Goal: Task Accomplishment & Management: Use online tool/utility

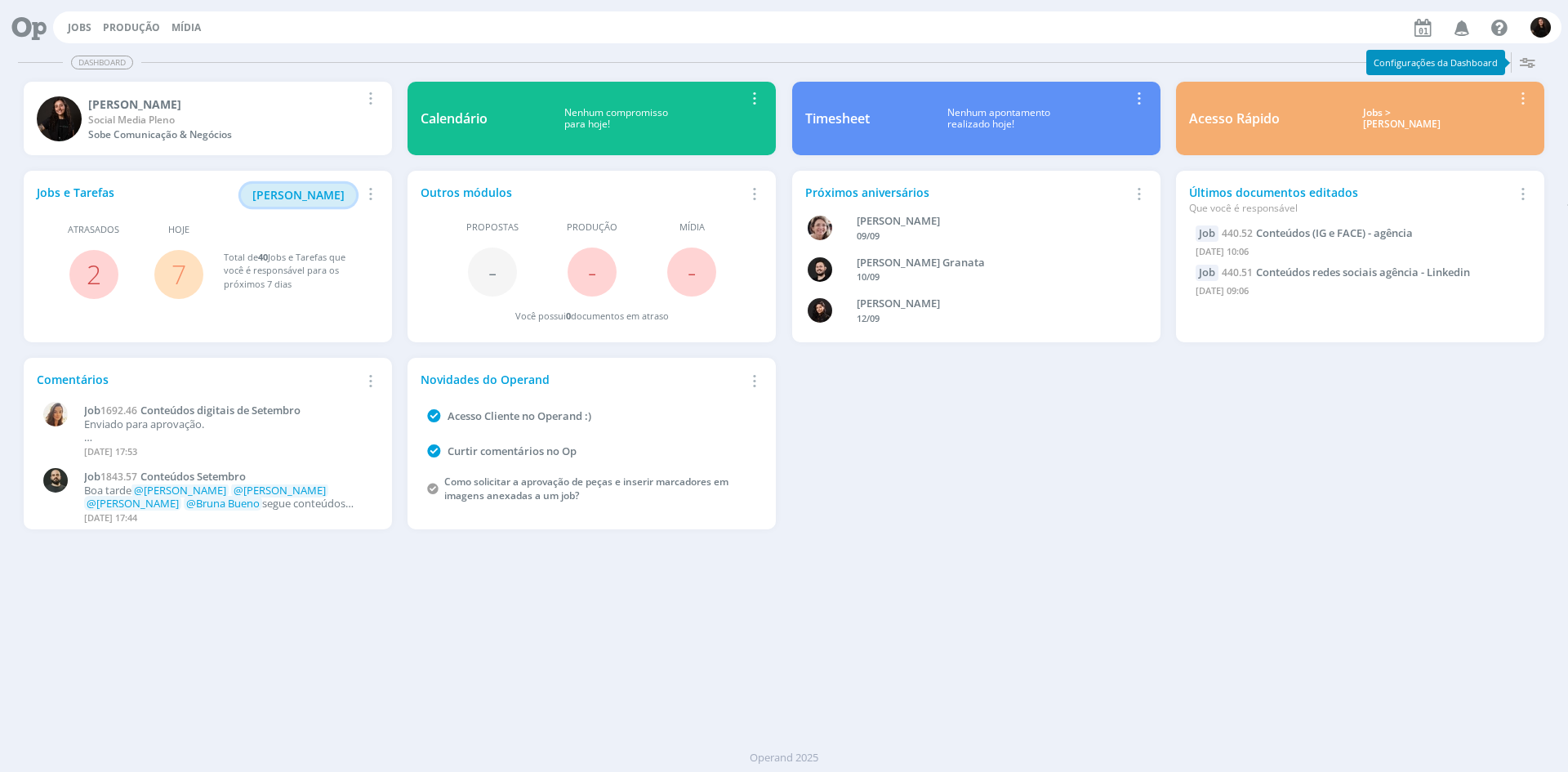
click at [310, 191] on span "[PERSON_NAME]" at bounding box center [299, 195] width 92 height 16
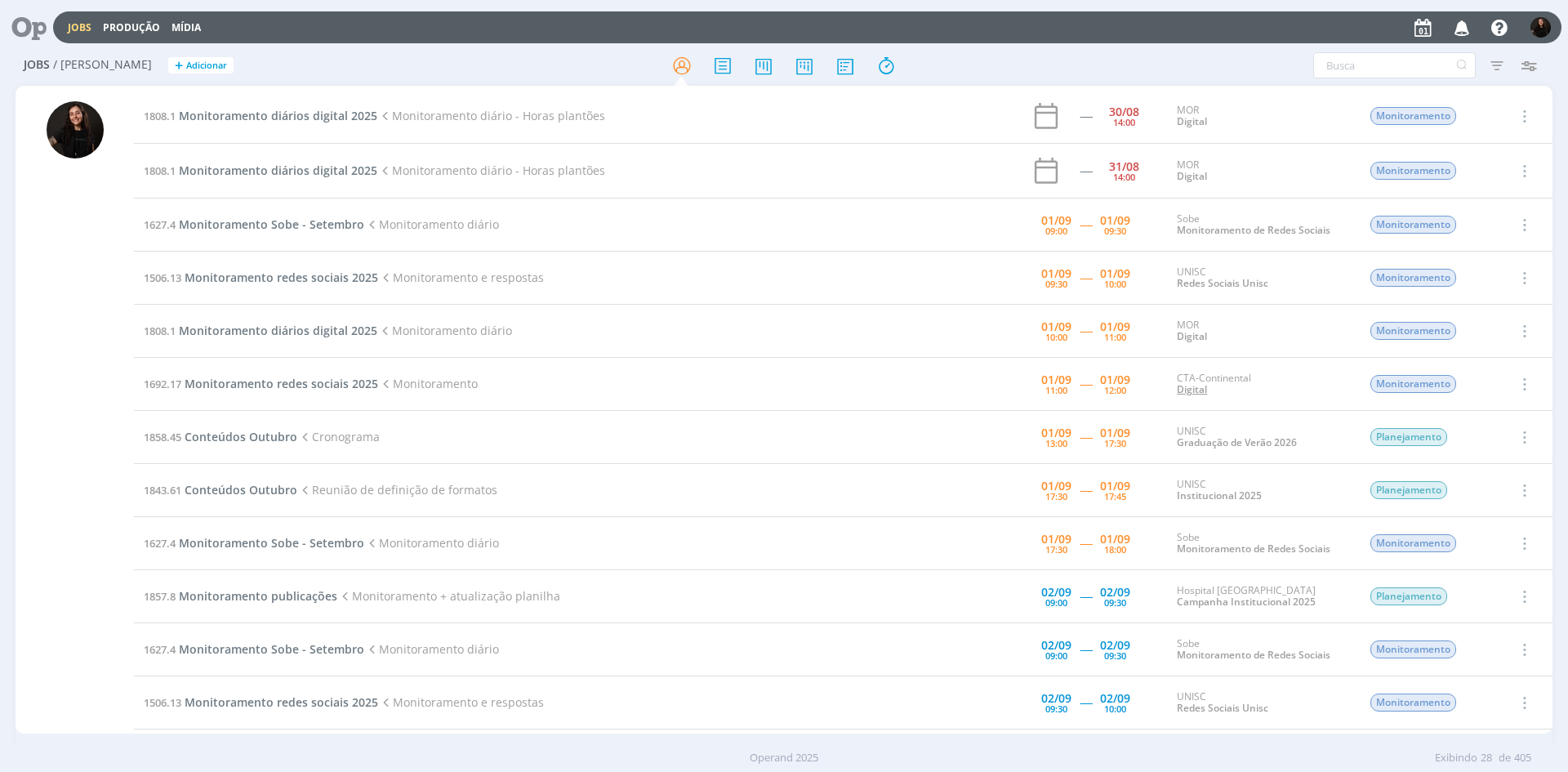
drag, startPoint x: 1567, startPoint y: 560, endPoint x: 1184, endPoint y: 393, distance: 417.8
click at [1559, 554] on div "Jobs / [PERSON_NAME] + Adicionar Filtros Filtrar [GEOGRAPHIC_DATA] Tipo Jobs e …" at bounding box center [784, 413] width 1568 height 735
click at [324, 221] on span "Monitoramento Sobe - Setembro" at bounding box center [271, 224] width 186 height 16
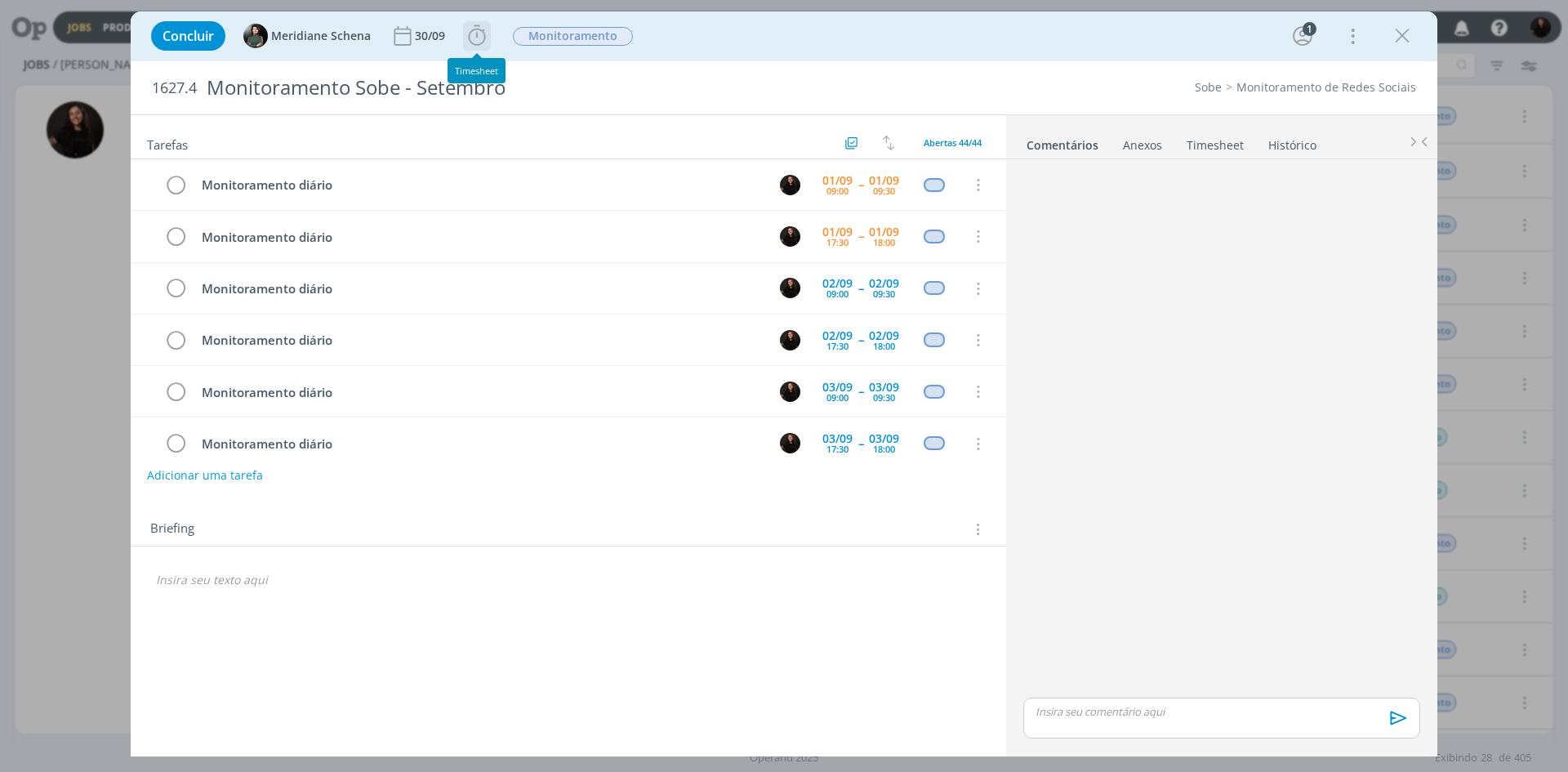
click at [477, 28] on icon "dialog" at bounding box center [477, 35] width 25 height 25
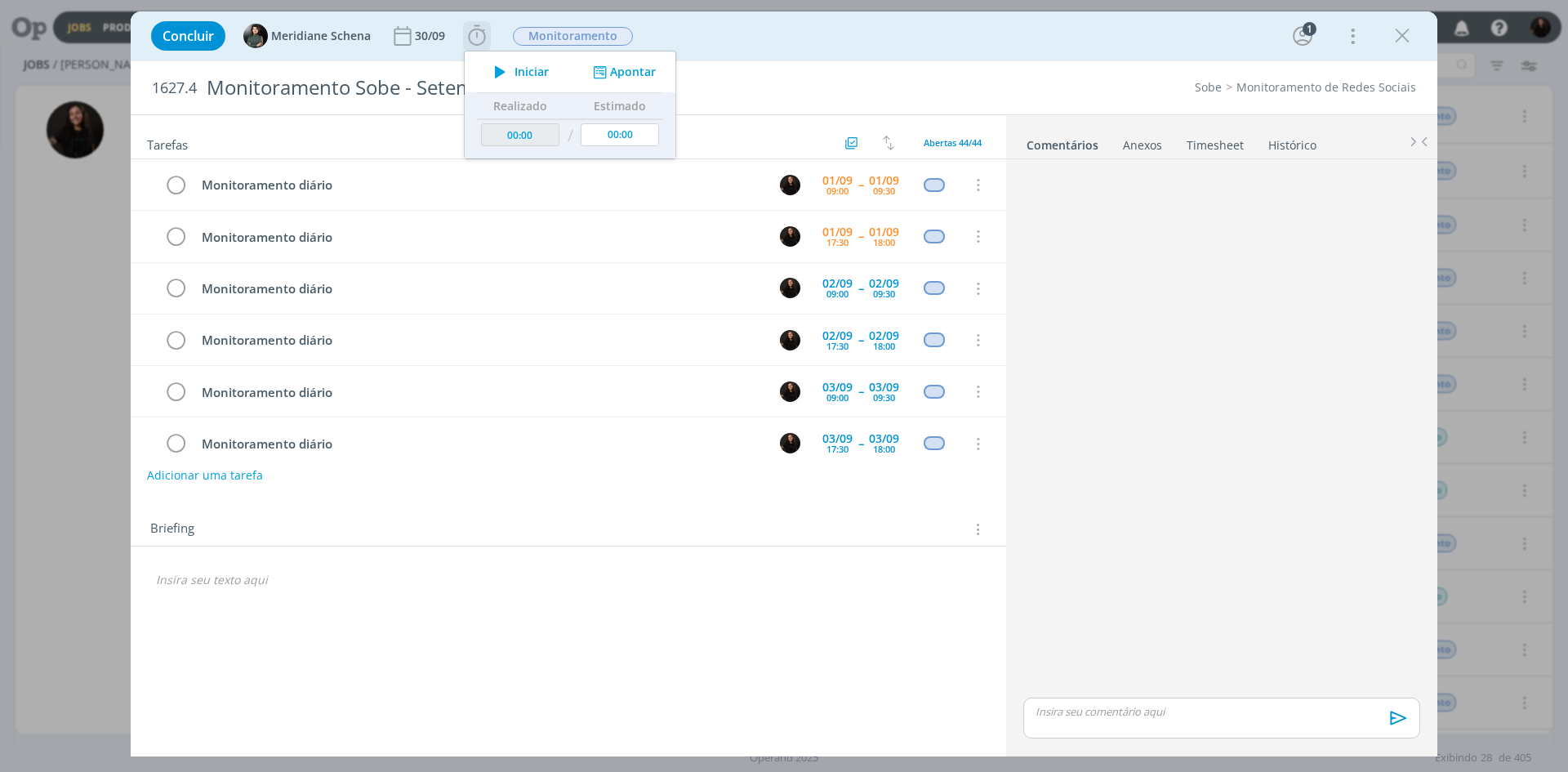
click at [529, 74] on span "Iniciar" at bounding box center [531, 72] width 34 height 12
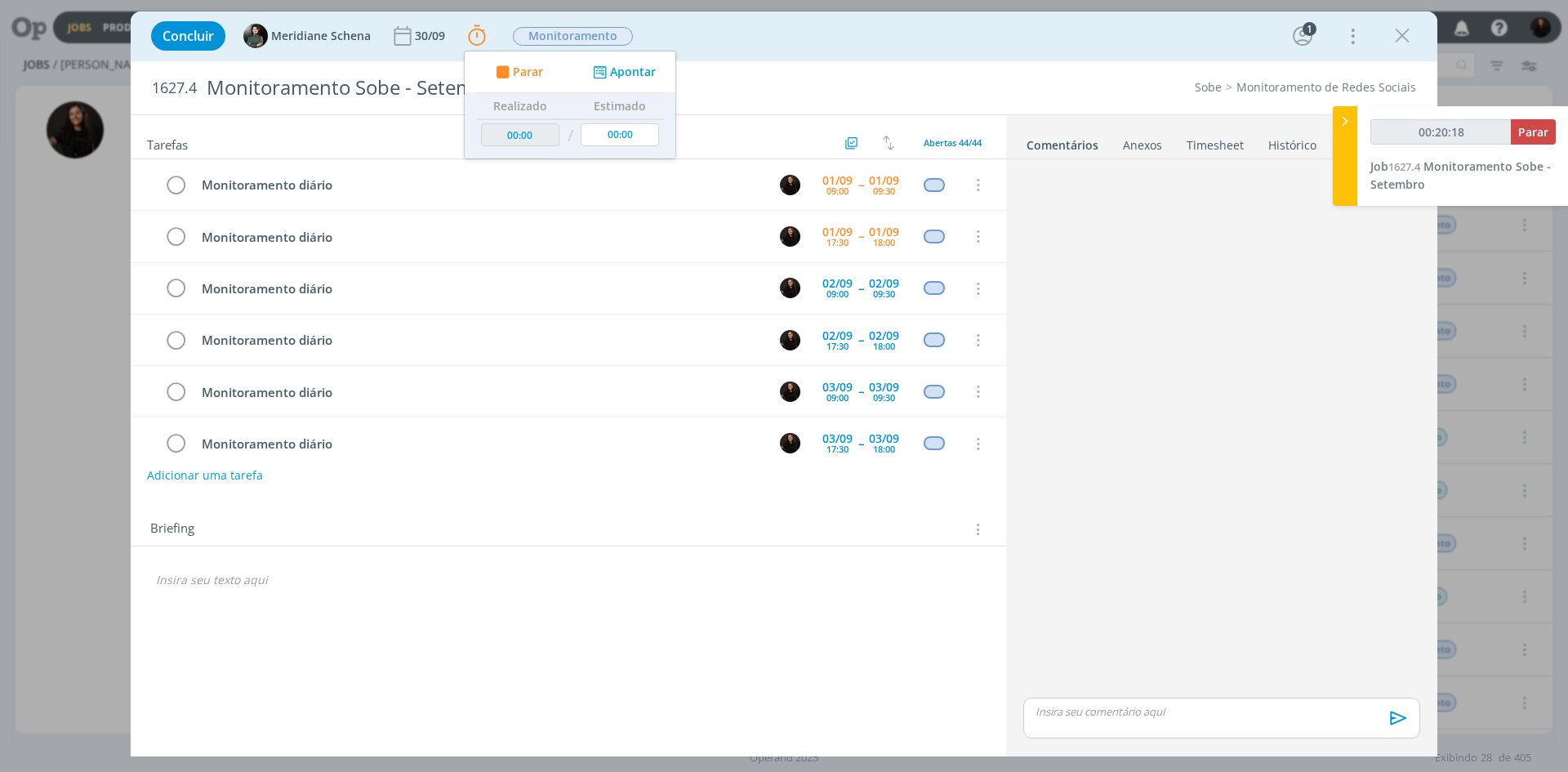
type input "00:20:19"
click at [1526, 133] on span "Parar" at bounding box center [1533, 132] width 30 height 16
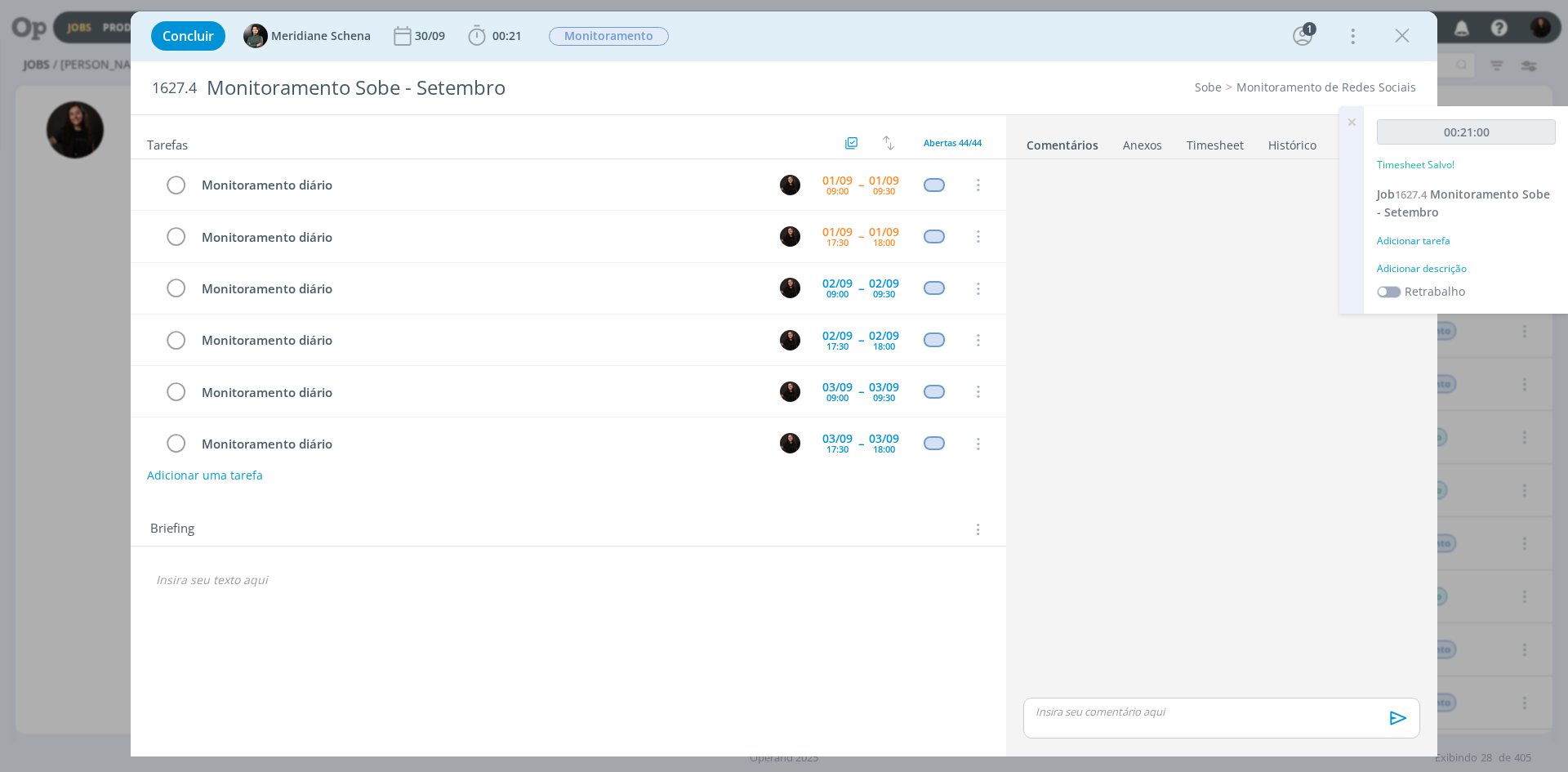
click at [1450, 267] on div "Adicionar descrição" at bounding box center [1466, 268] width 179 height 15
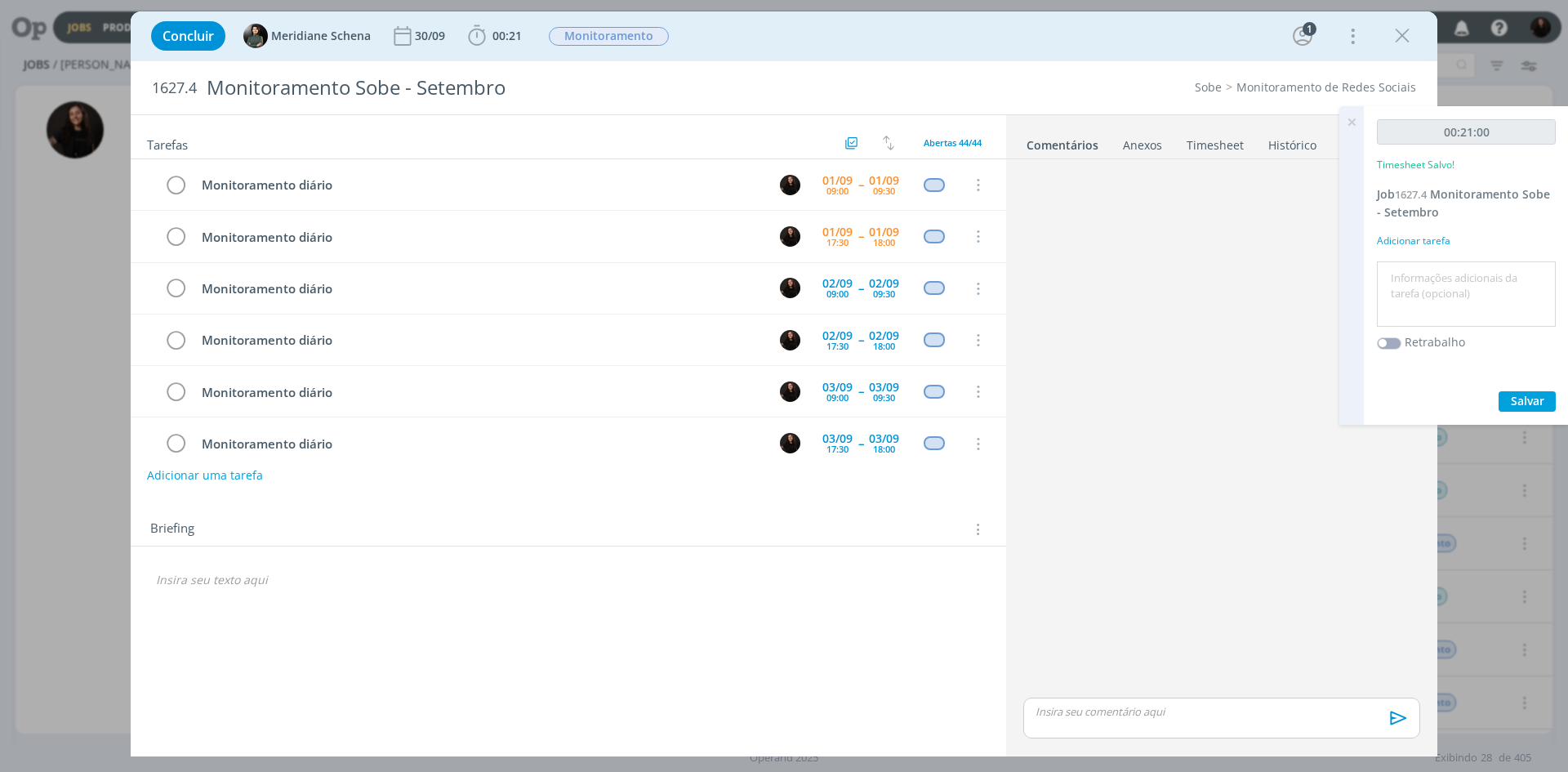
click at [1429, 298] on textarea at bounding box center [1466, 294] width 171 height 58
click at [1433, 287] on textarea "MONITORAMENTO DIÁRIO" at bounding box center [1466, 294] width 171 height 58
type textarea "monitoramento diário"
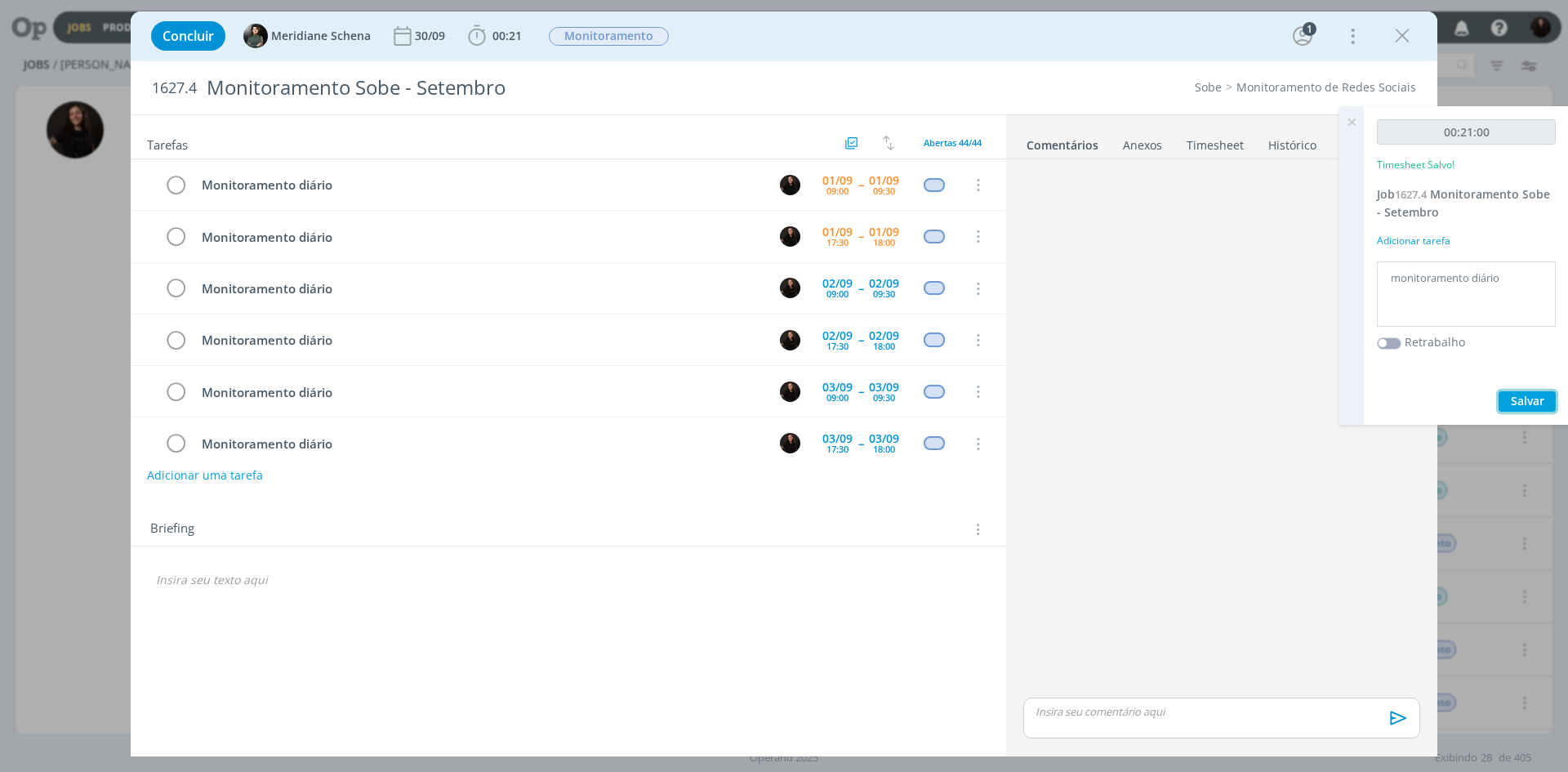
click at [1539, 408] on span "Salvar" at bounding box center [1527, 400] width 33 height 16
click at [180, 182] on icon "dialog" at bounding box center [175, 185] width 23 height 25
click at [1404, 39] on icon "dialog" at bounding box center [1401, 35] width 25 height 25
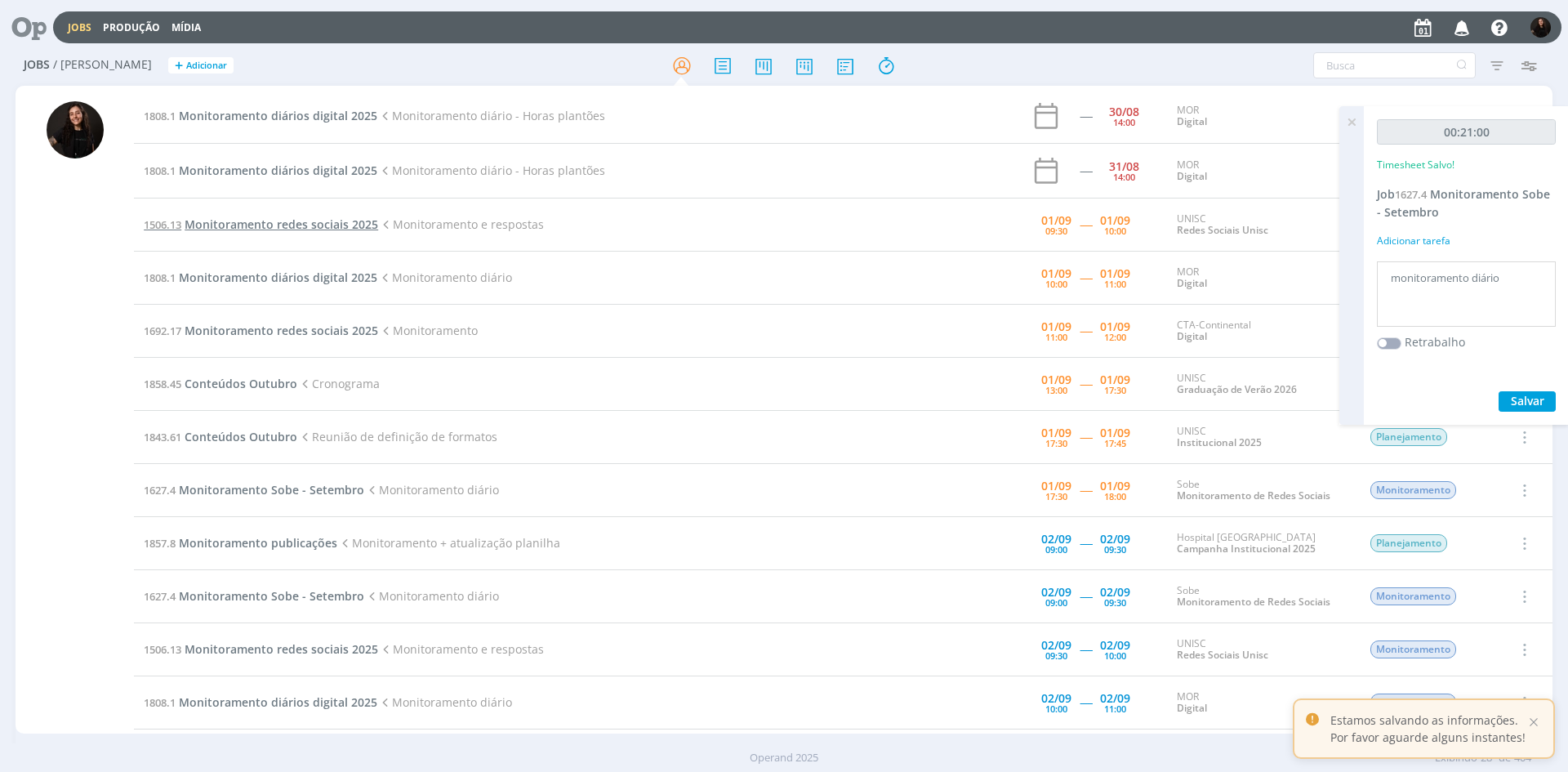
click at [238, 226] on span "Monitoramento redes sociais 2025" at bounding box center [281, 224] width 194 height 16
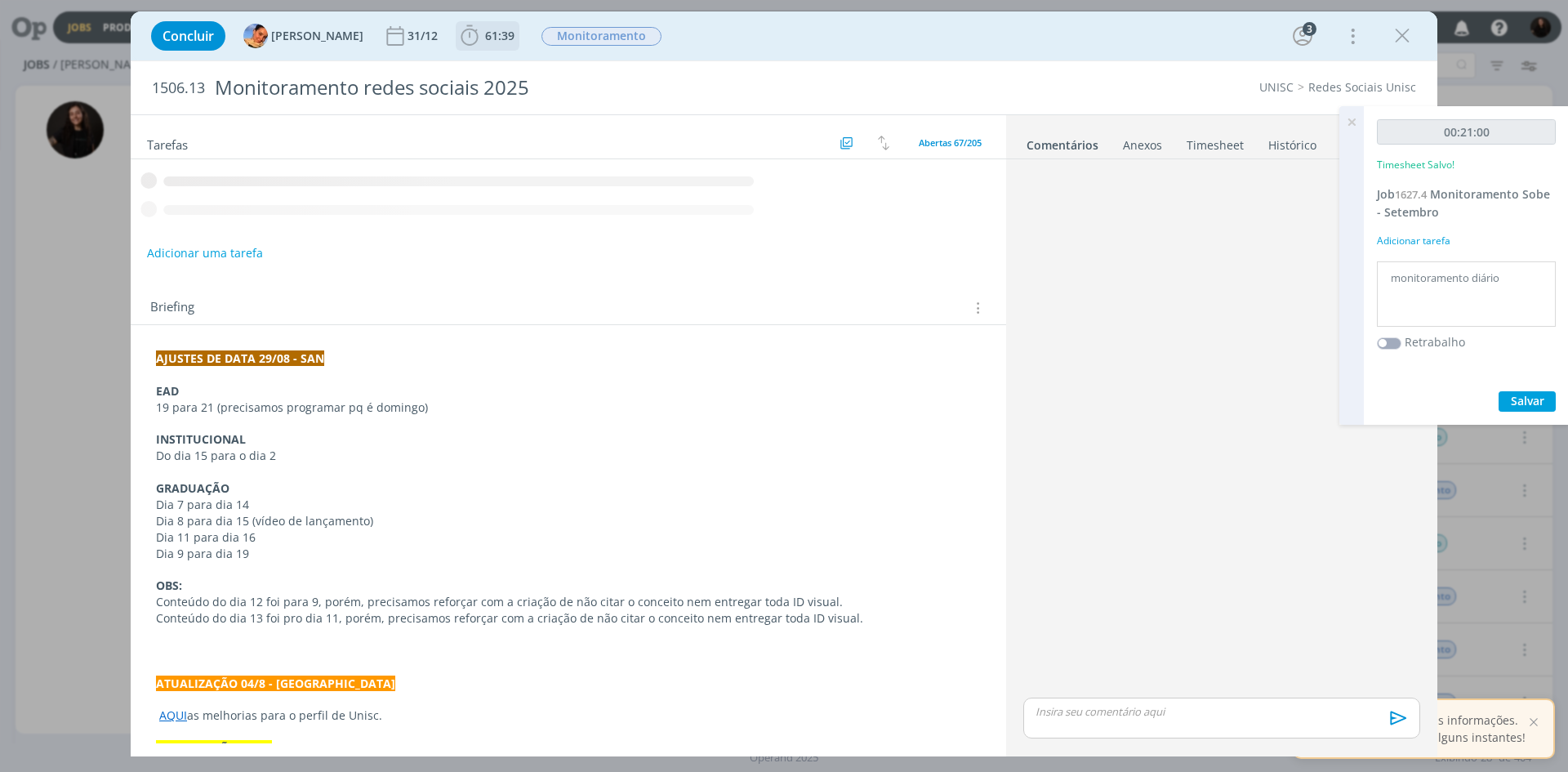
click at [457, 41] on icon "dialog" at bounding box center [469, 35] width 25 height 25
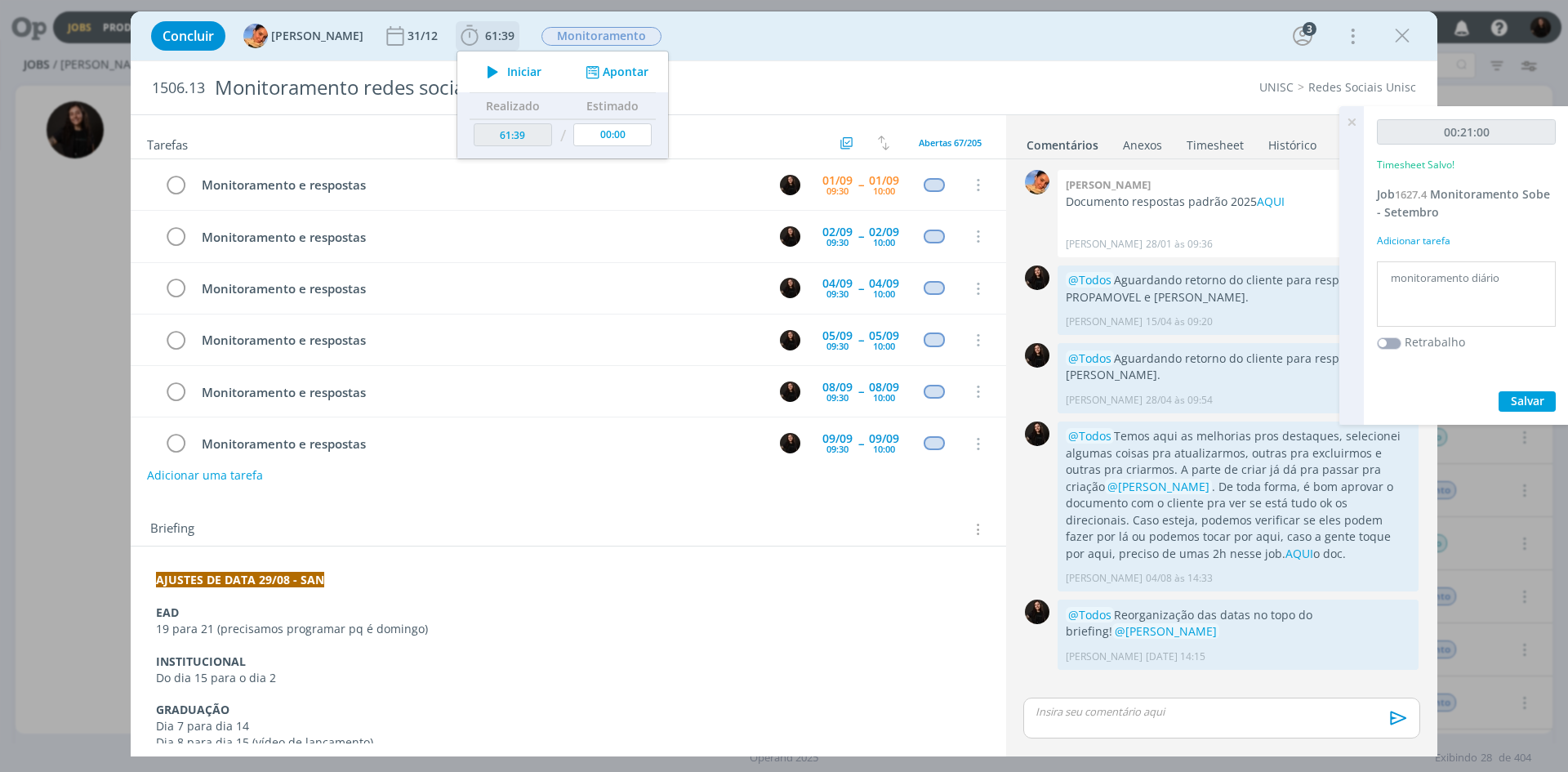
click at [479, 68] on icon "dialog" at bounding box center [493, 72] width 29 height 22
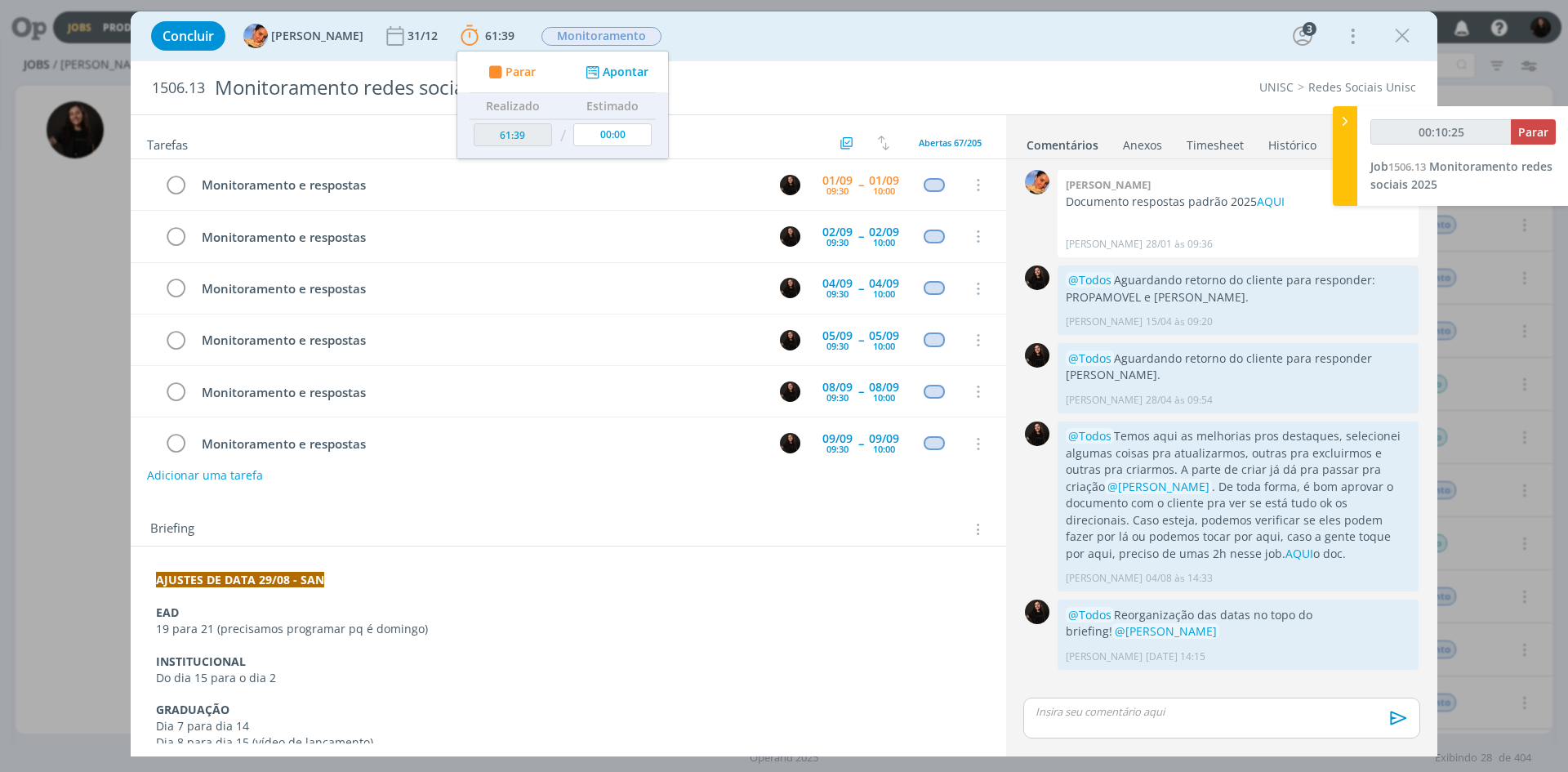
scroll to position [490, 0]
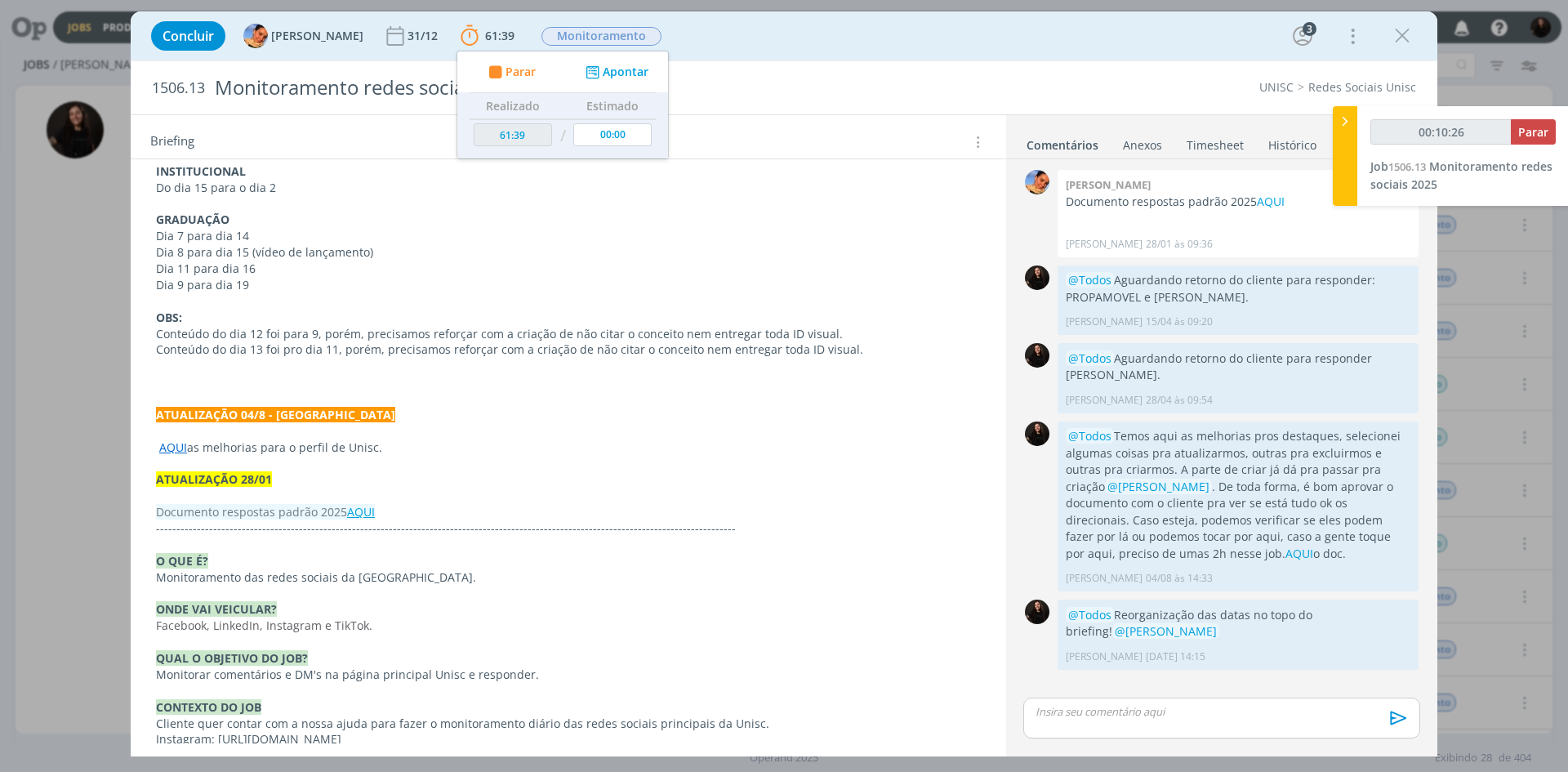
click at [365, 513] on link "AQUI" at bounding box center [361, 511] width 28 height 16
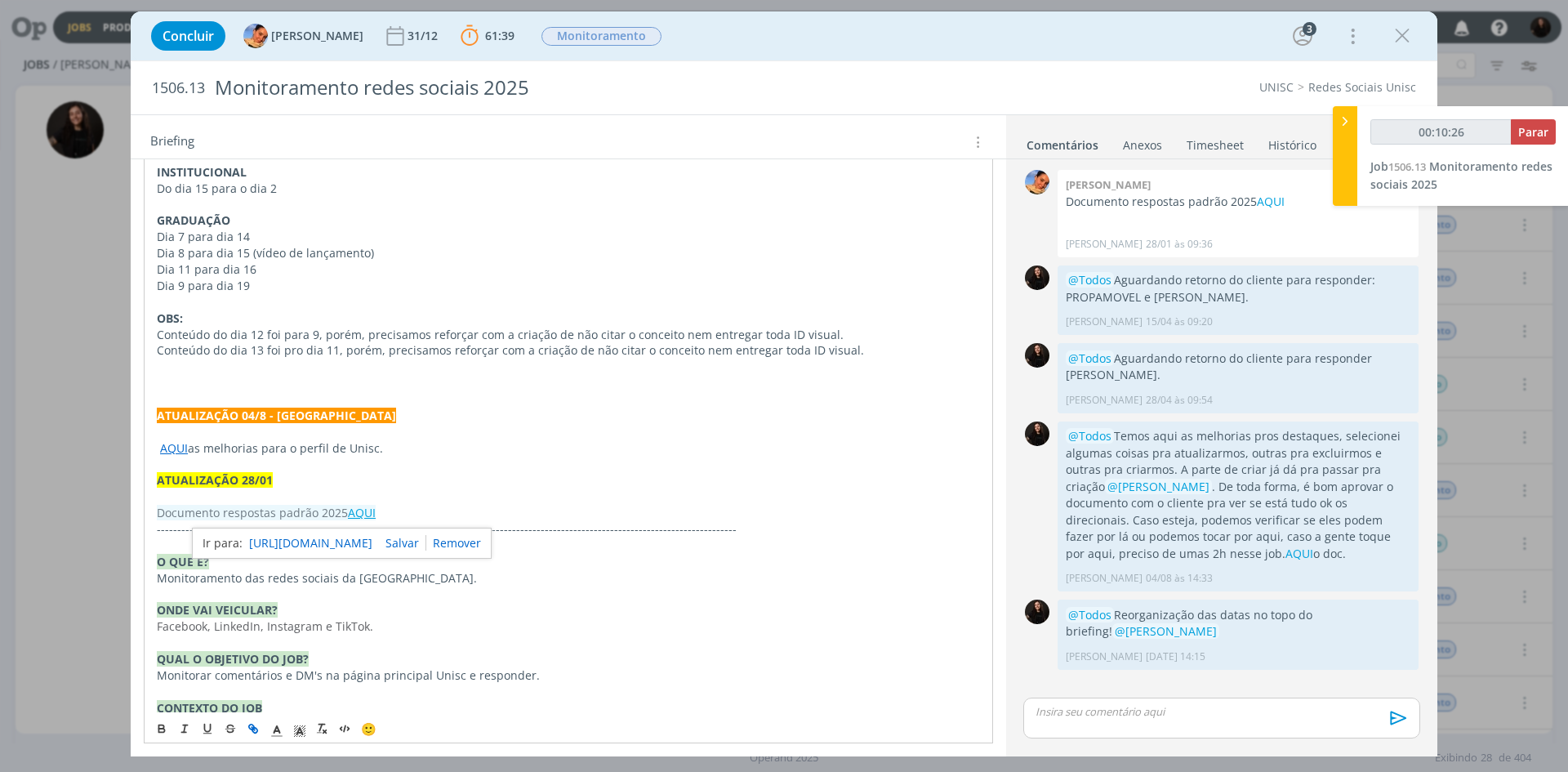
click at [373, 537] on link "[URL][DOMAIN_NAME]" at bounding box center [310, 543] width 123 height 22
type input "00:13:15"
click at [1352, 123] on icon at bounding box center [1344, 121] width 17 height 17
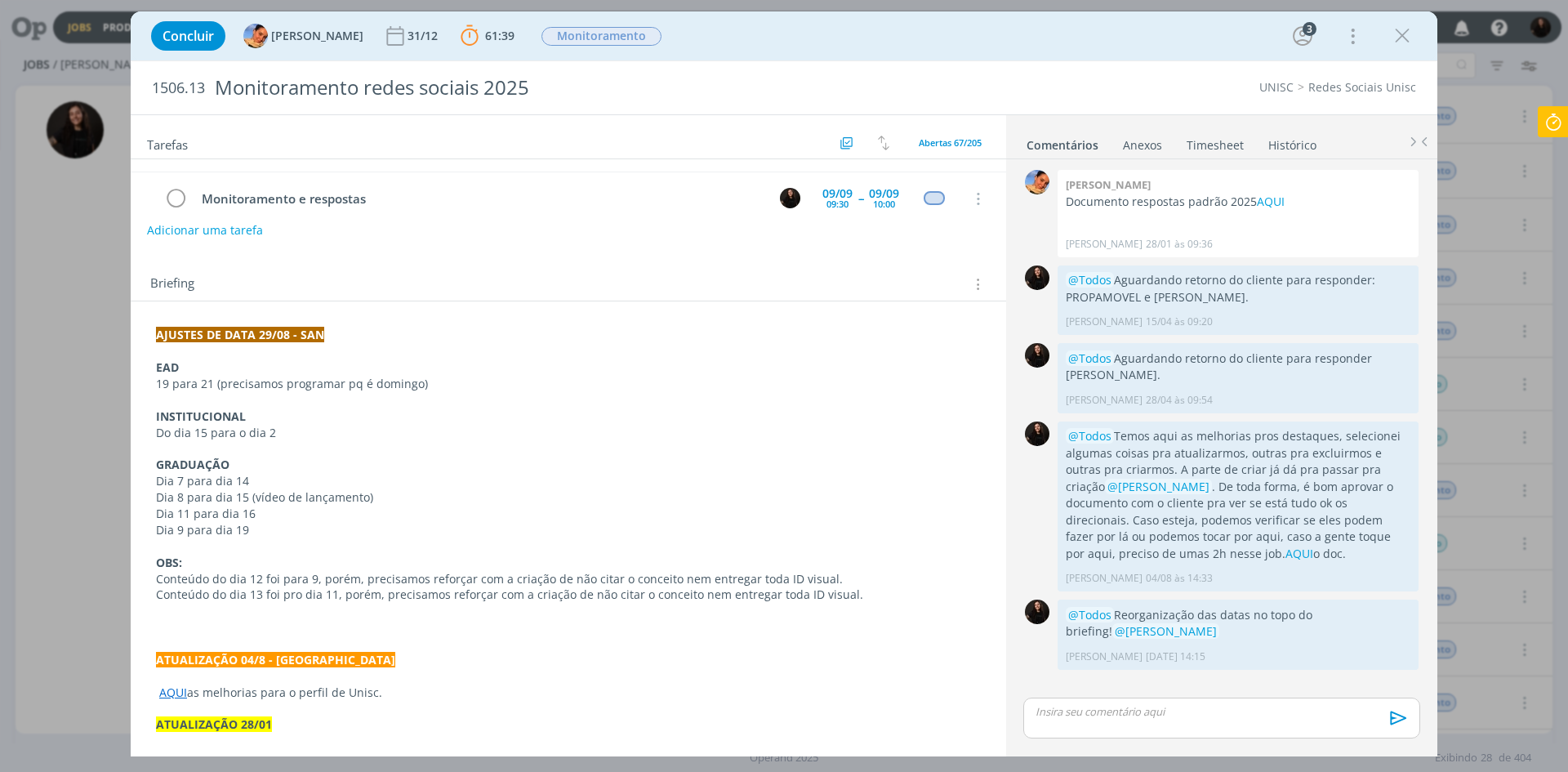
scroll to position [0, 0]
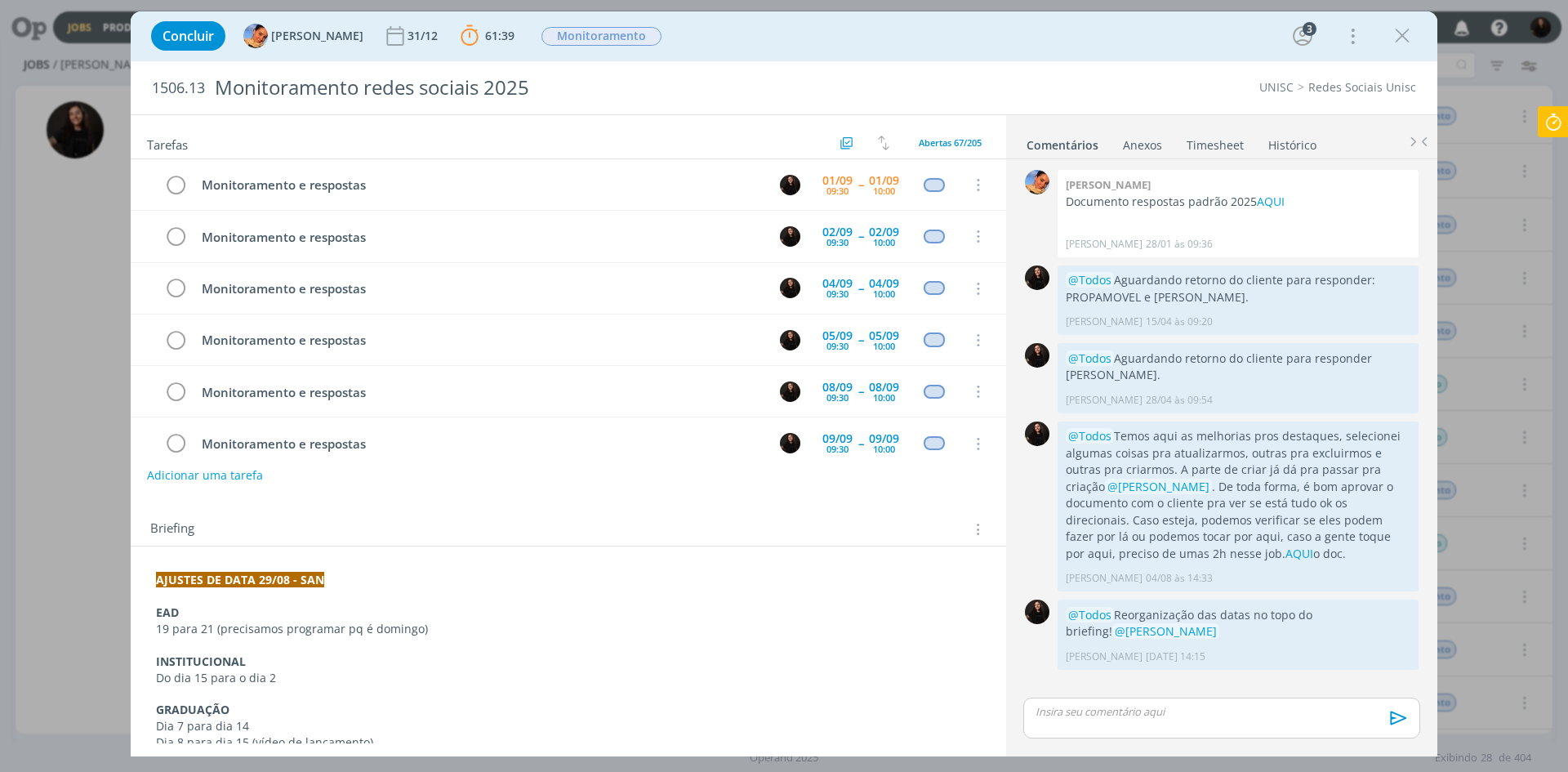
click at [1564, 113] on icon at bounding box center [1553, 122] width 29 height 31
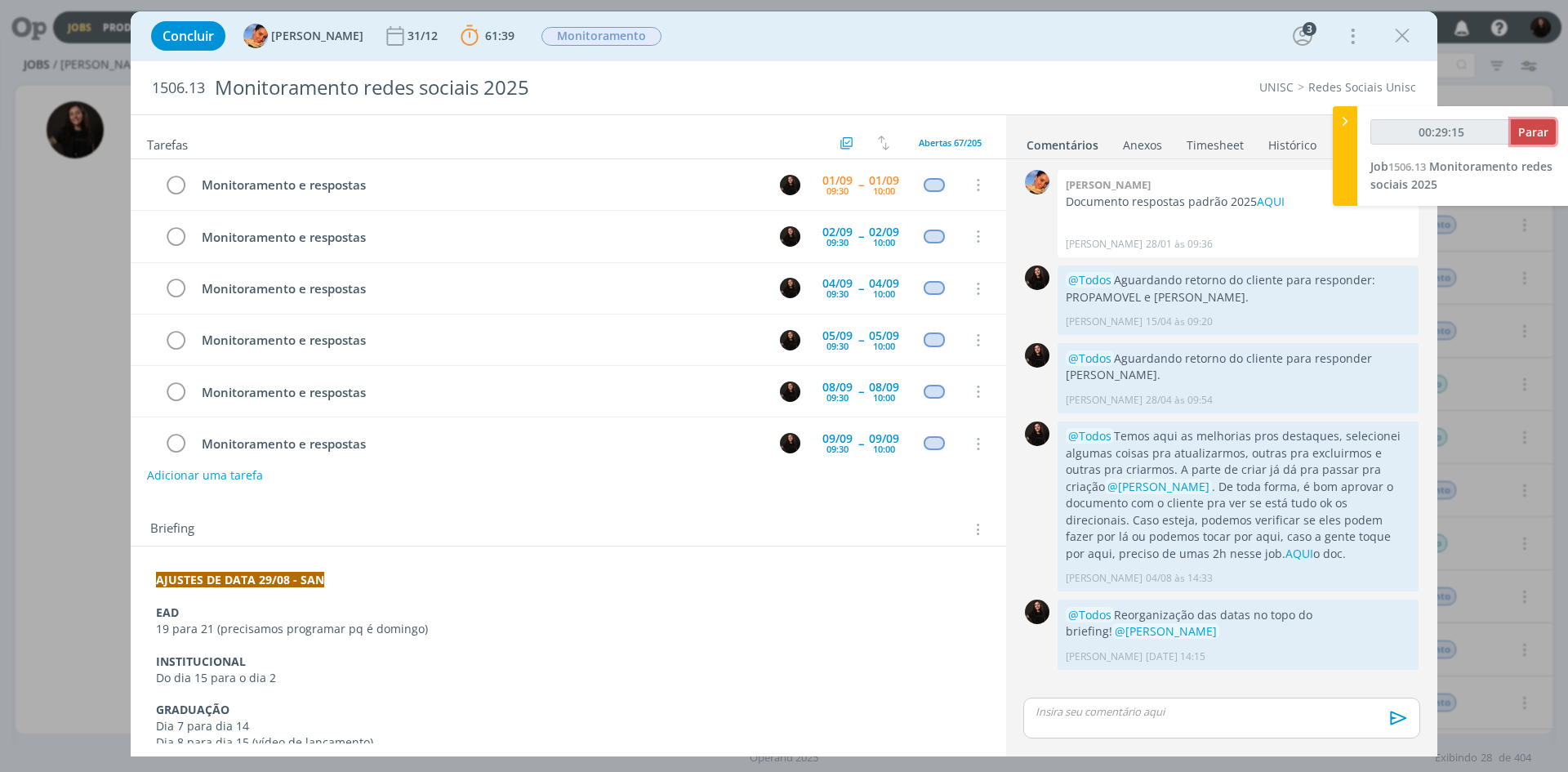
click at [1541, 137] on span "Parar" at bounding box center [1533, 132] width 30 height 16
type input "00:30:00"
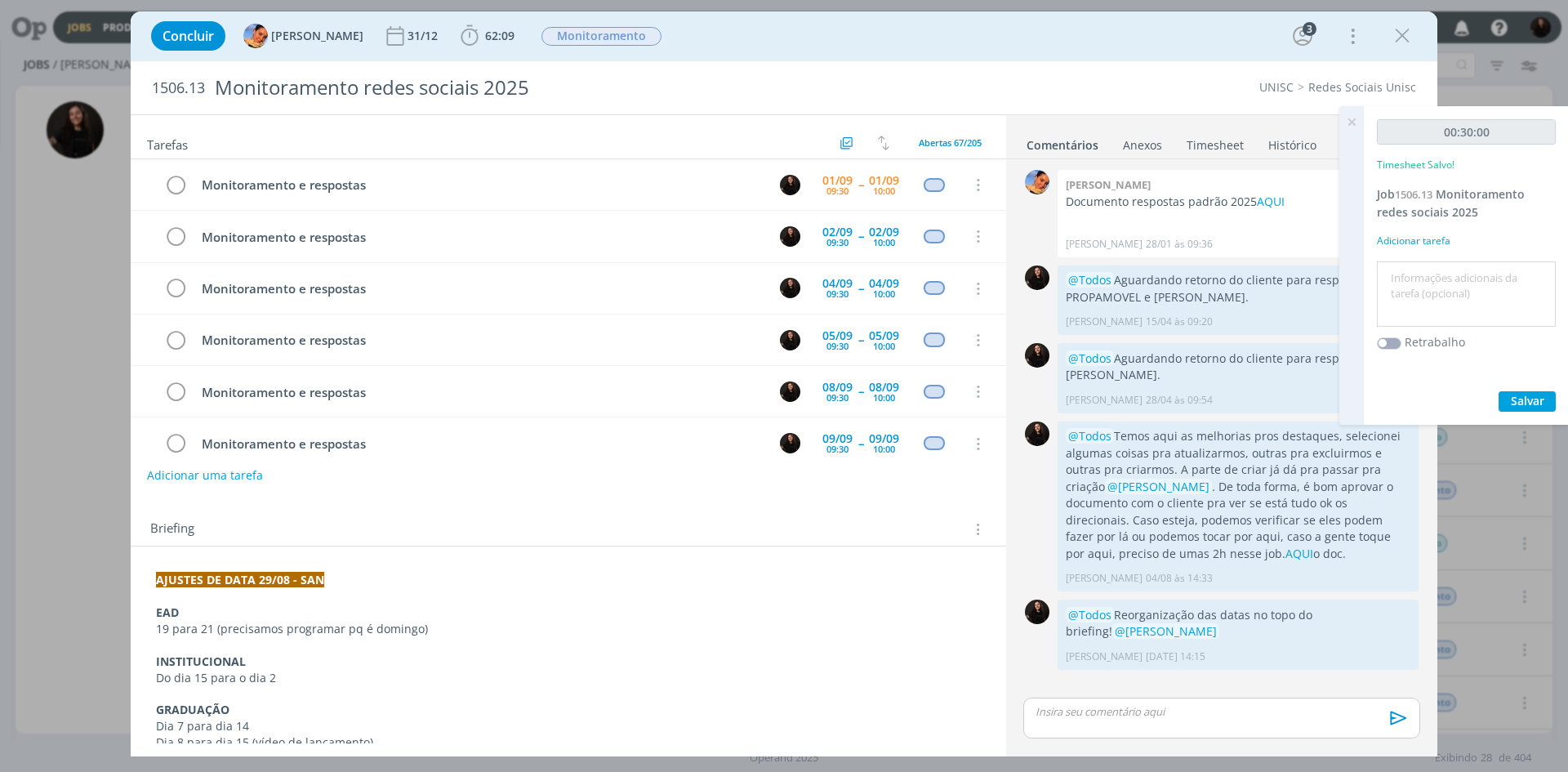
click at [1481, 283] on textarea at bounding box center [1466, 294] width 171 height 58
type textarea "monitoramento diário"
click at [1510, 392] on span "Salvar" at bounding box center [1527, 400] width 33 height 16
click at [1358, 125] on icon at bounding box center [1351, 122] width 29 height 31
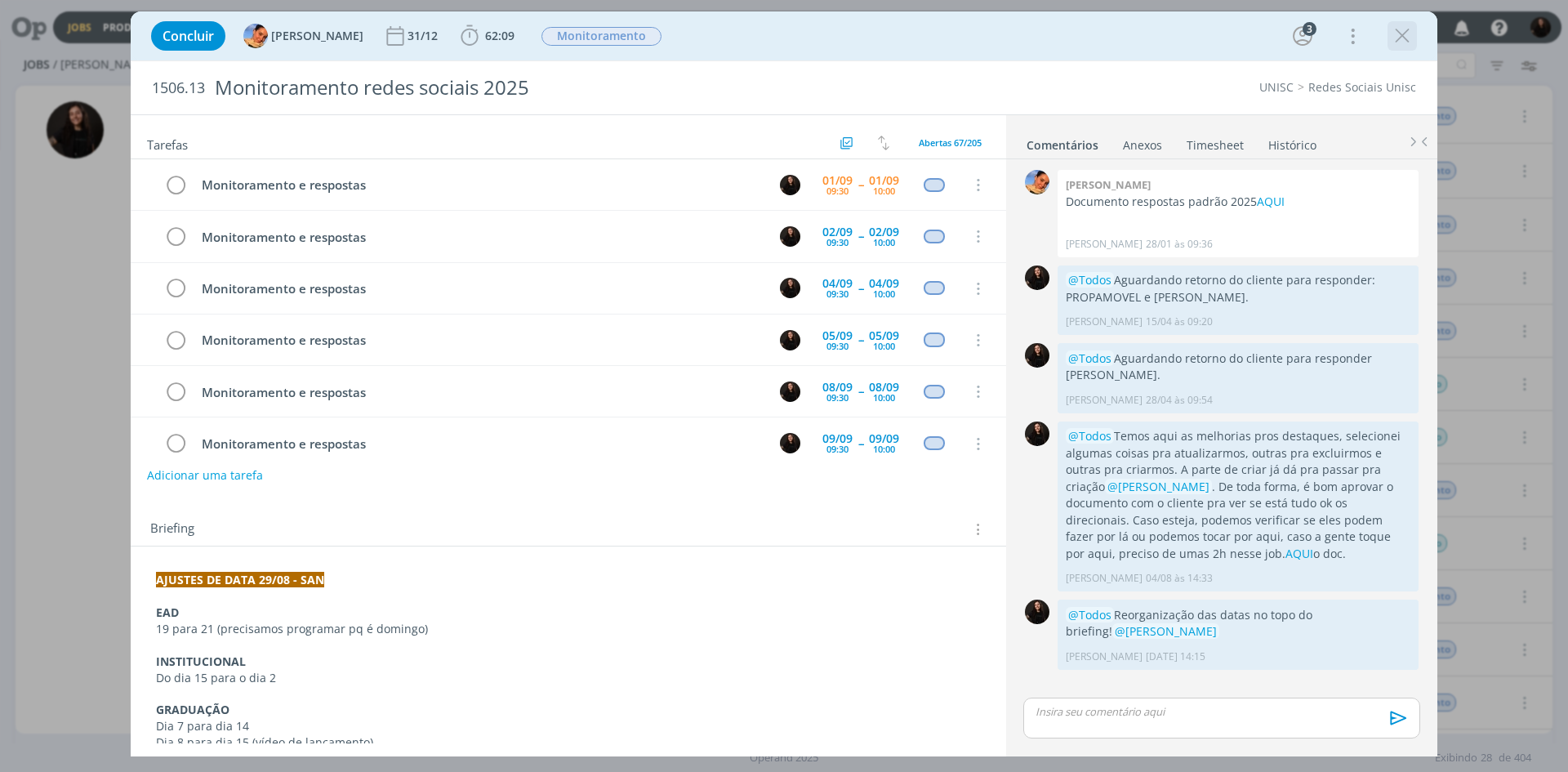
click at [1403, 37] on icon "dialog" at bounding box center [1401, 35] width 25 height 25
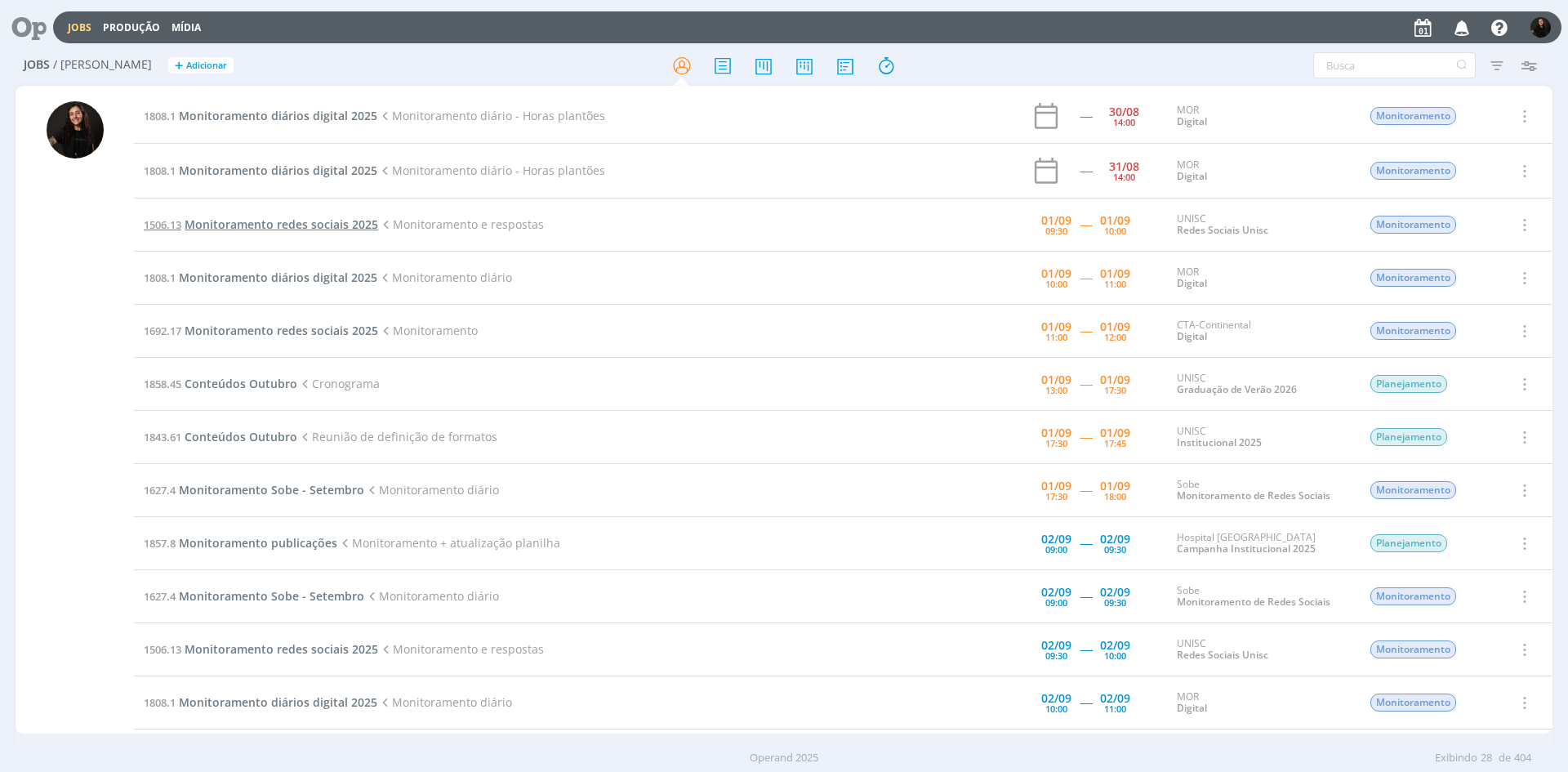
click at [282, 223] on span "Monitoramento redes sociais 2025" at bounding box center [281, 224] width 194 height 16
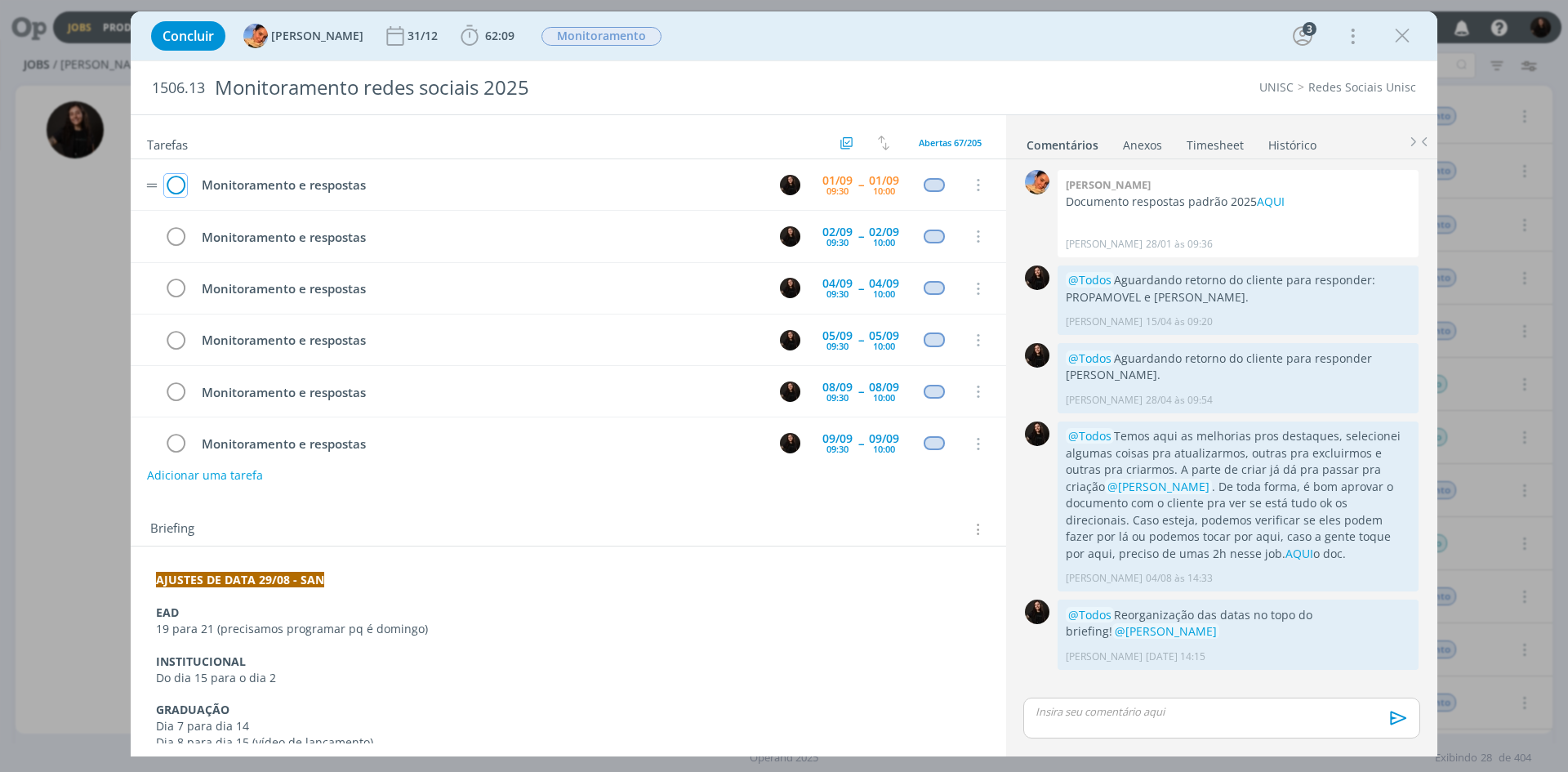
click at [176, 187] on icon "dialog" at bounding box center [175, 185] width 23 height 25
click at [1402, 46] on icon "dialog" at bounding box center [1401, 35] width 25 height 25
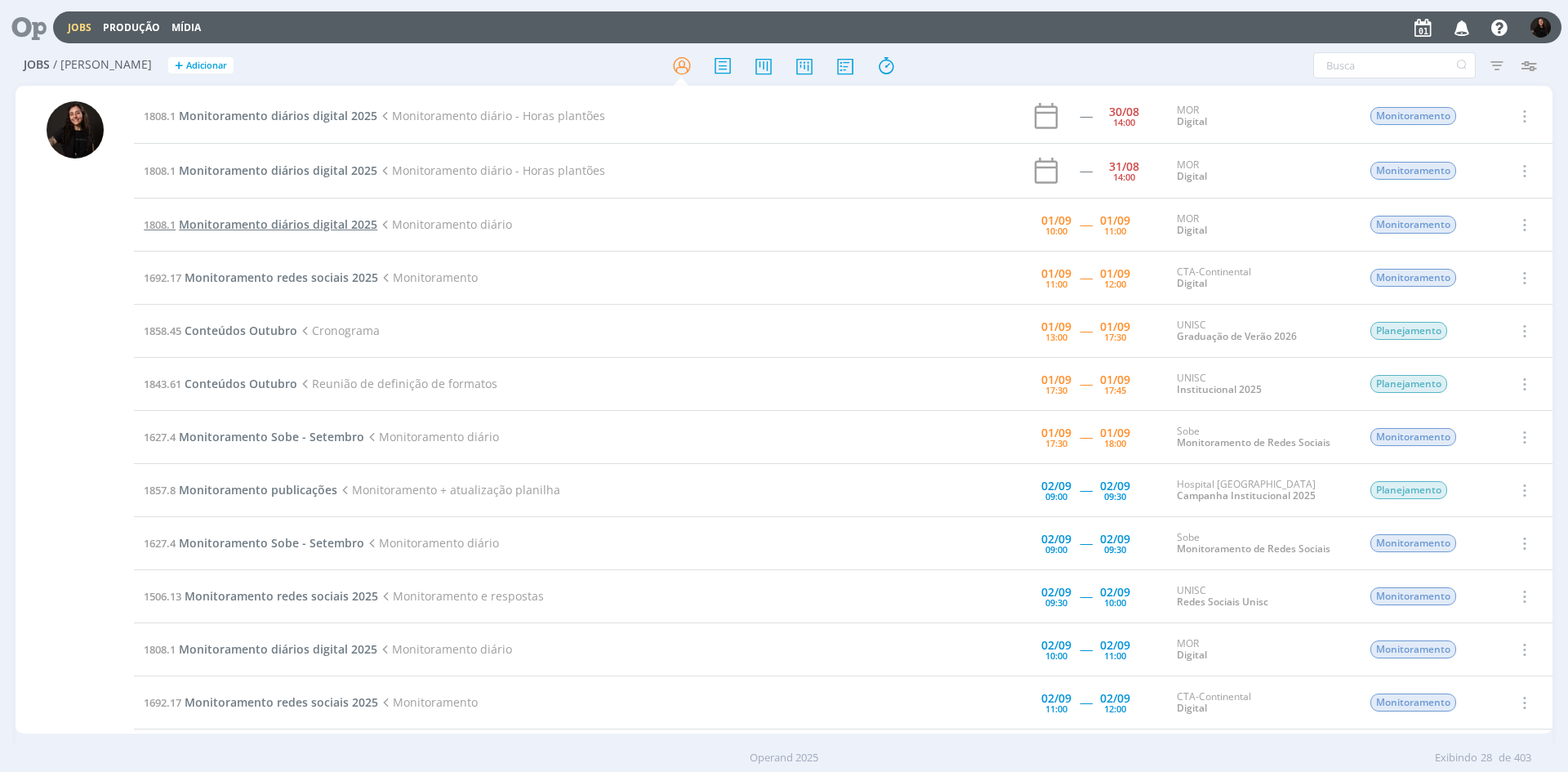
click at [255, 218] on span "Monitoramento diários digital 2025" at bounding box center [278, 224] width 199 height 16
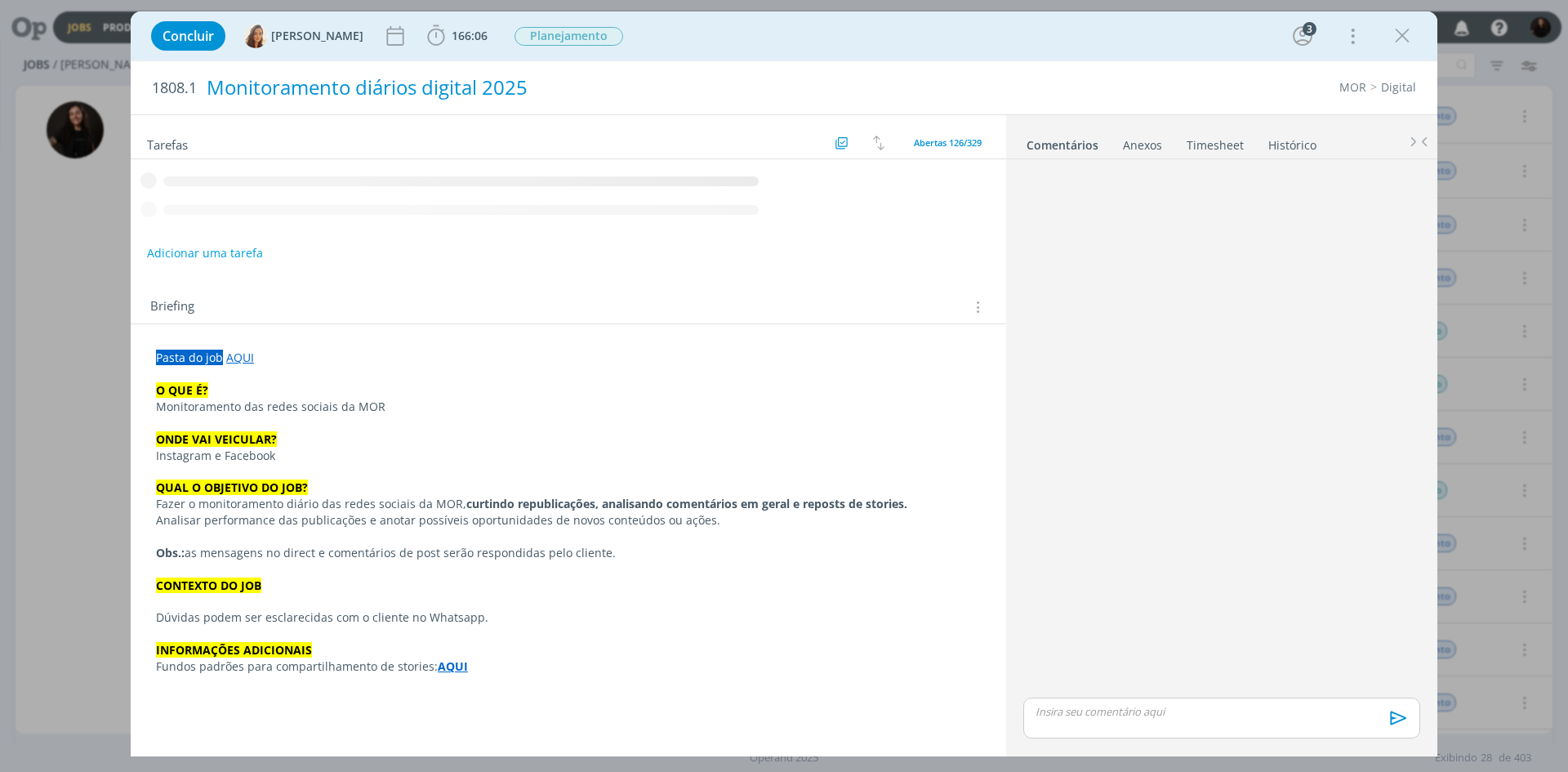
click at [427, 38] on icon "dialog" at bounding box center [436, 35] width 25 height 25
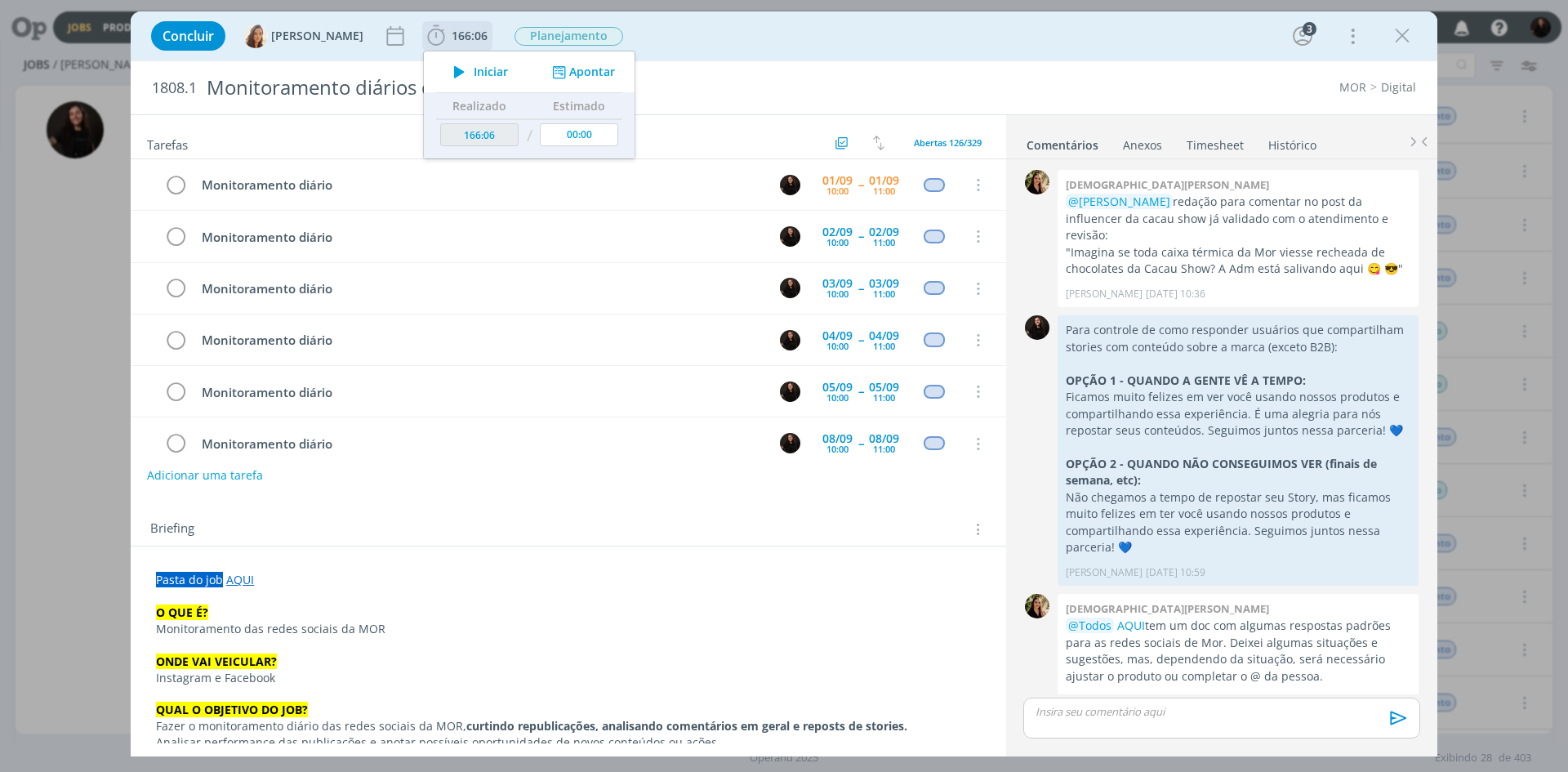
scroll to position [1583, 0]
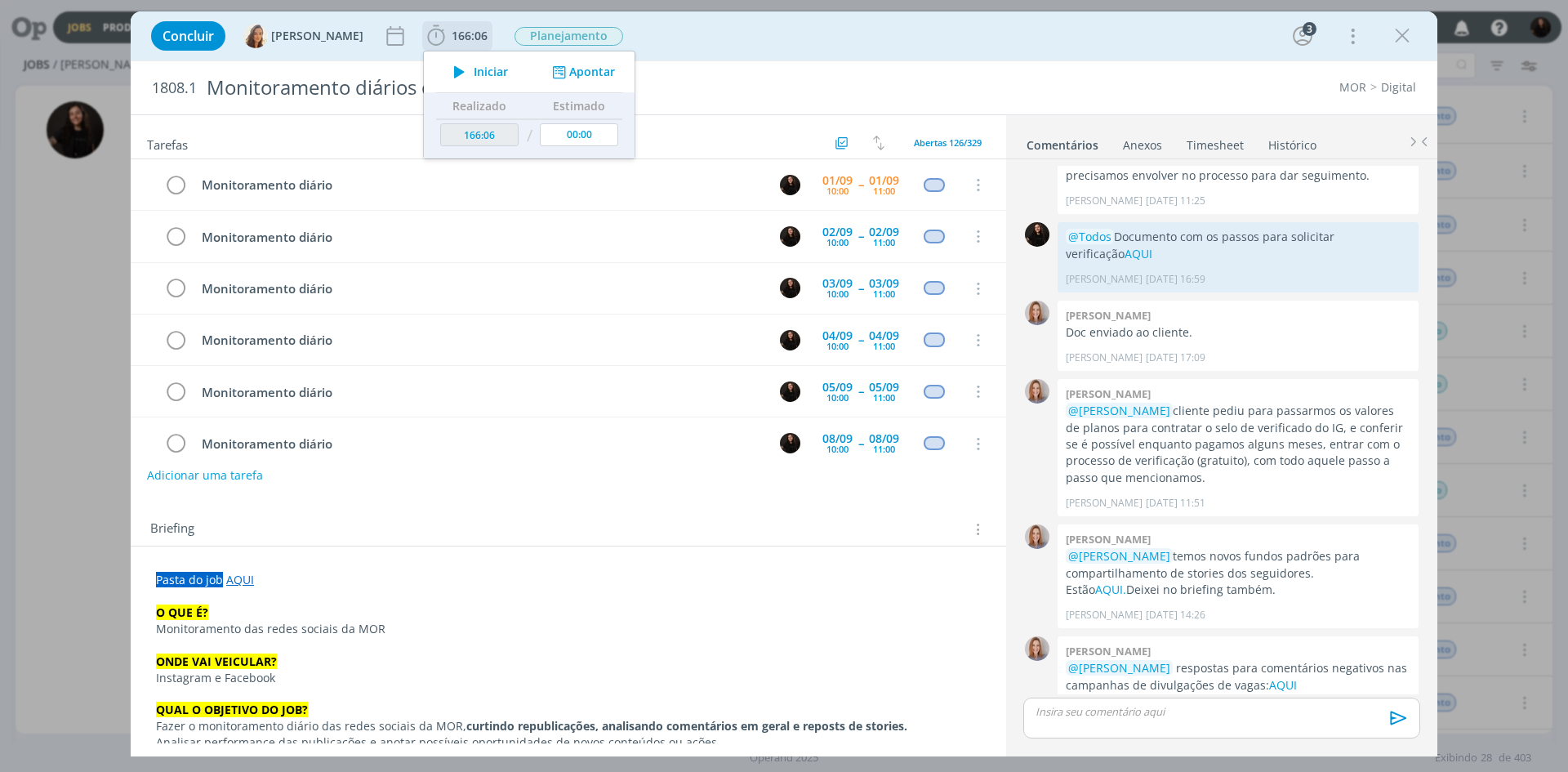
click at [489, 69] on span "Iniciar" at bounding box center [491, 72] width 34 height 12
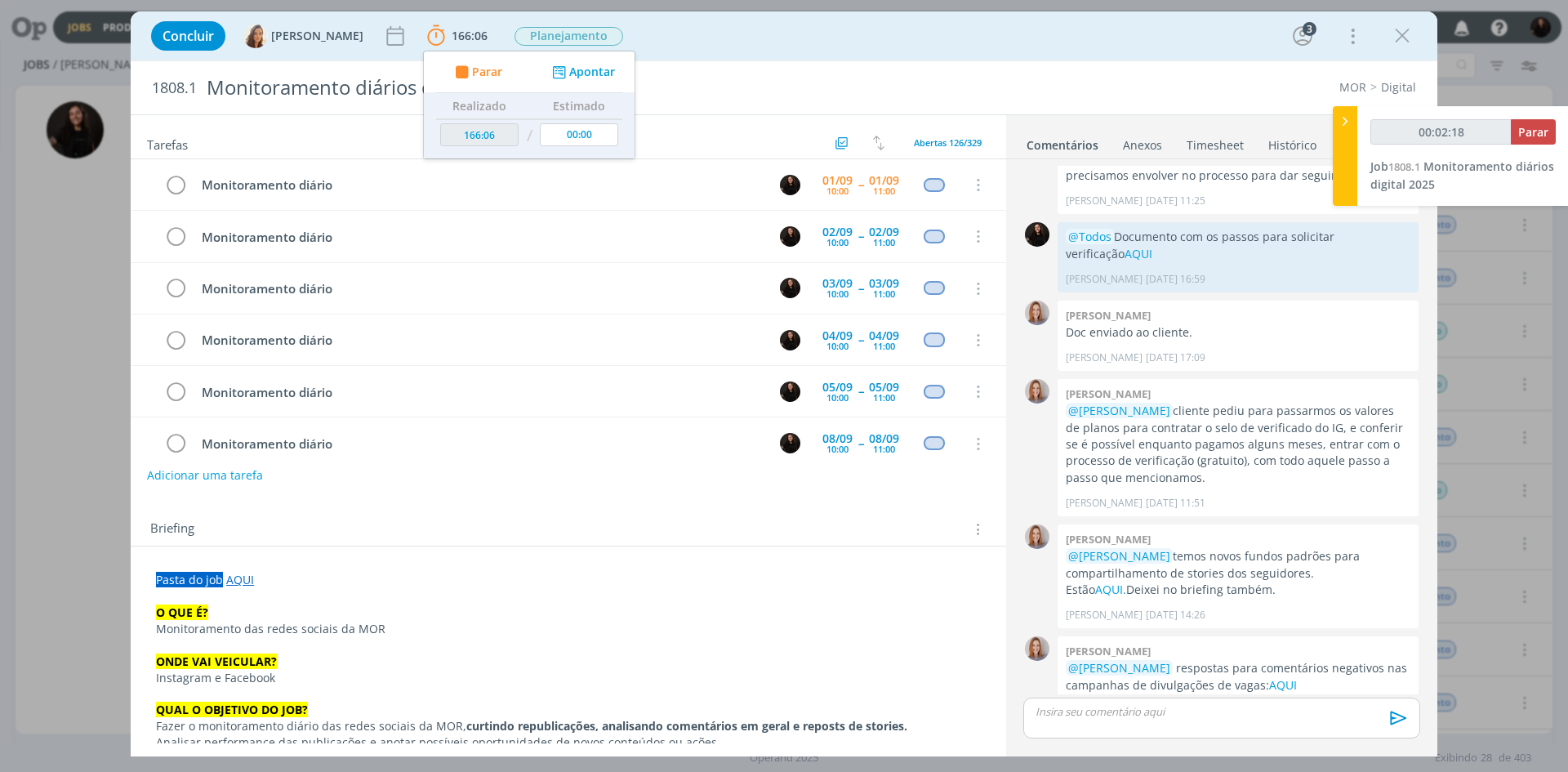
type input "00:02:19"
click at [1346, 123] on icon at bounding box center [1344, 121] width 17 height 17
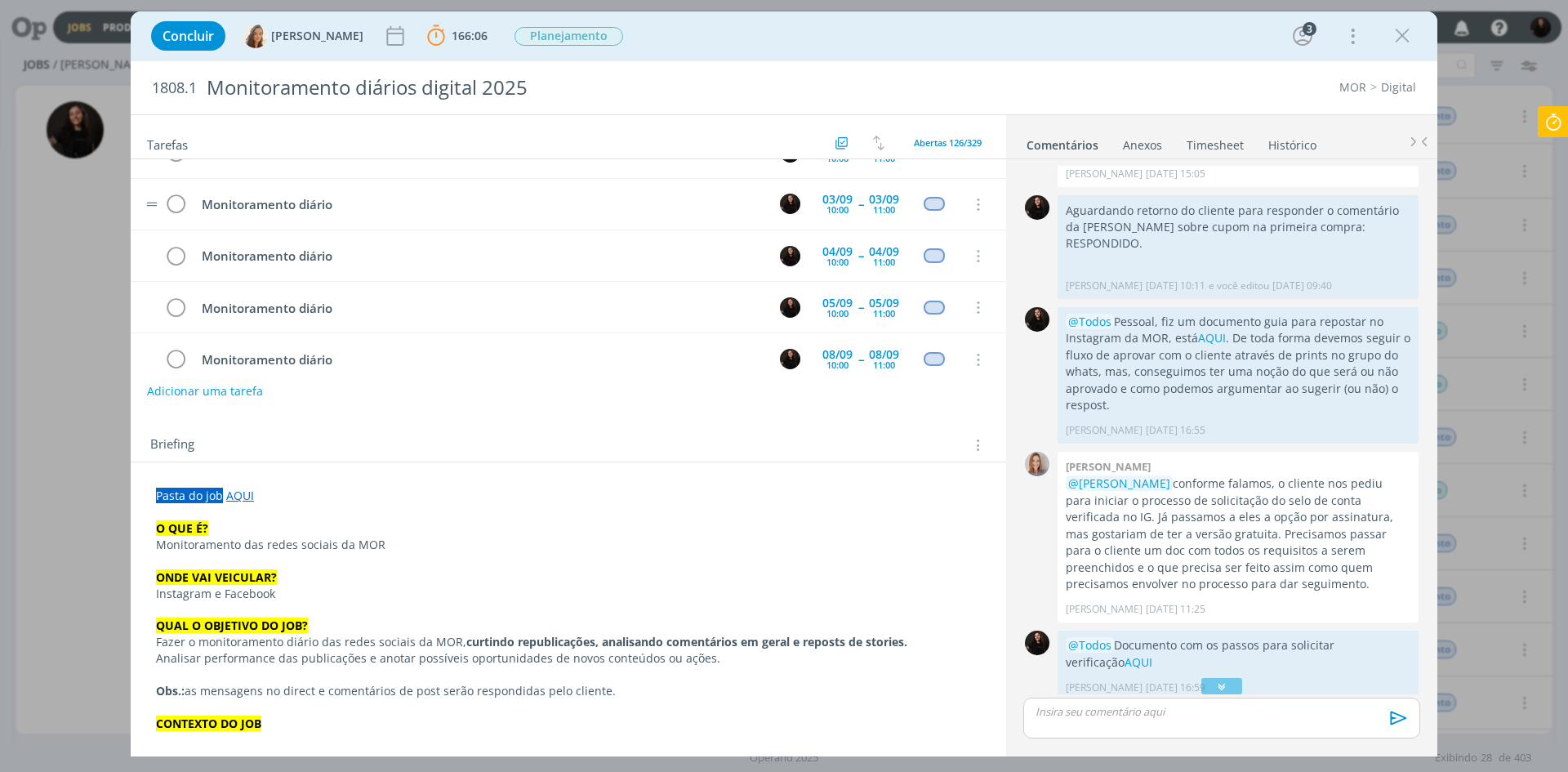
scroll to position [0, 0]
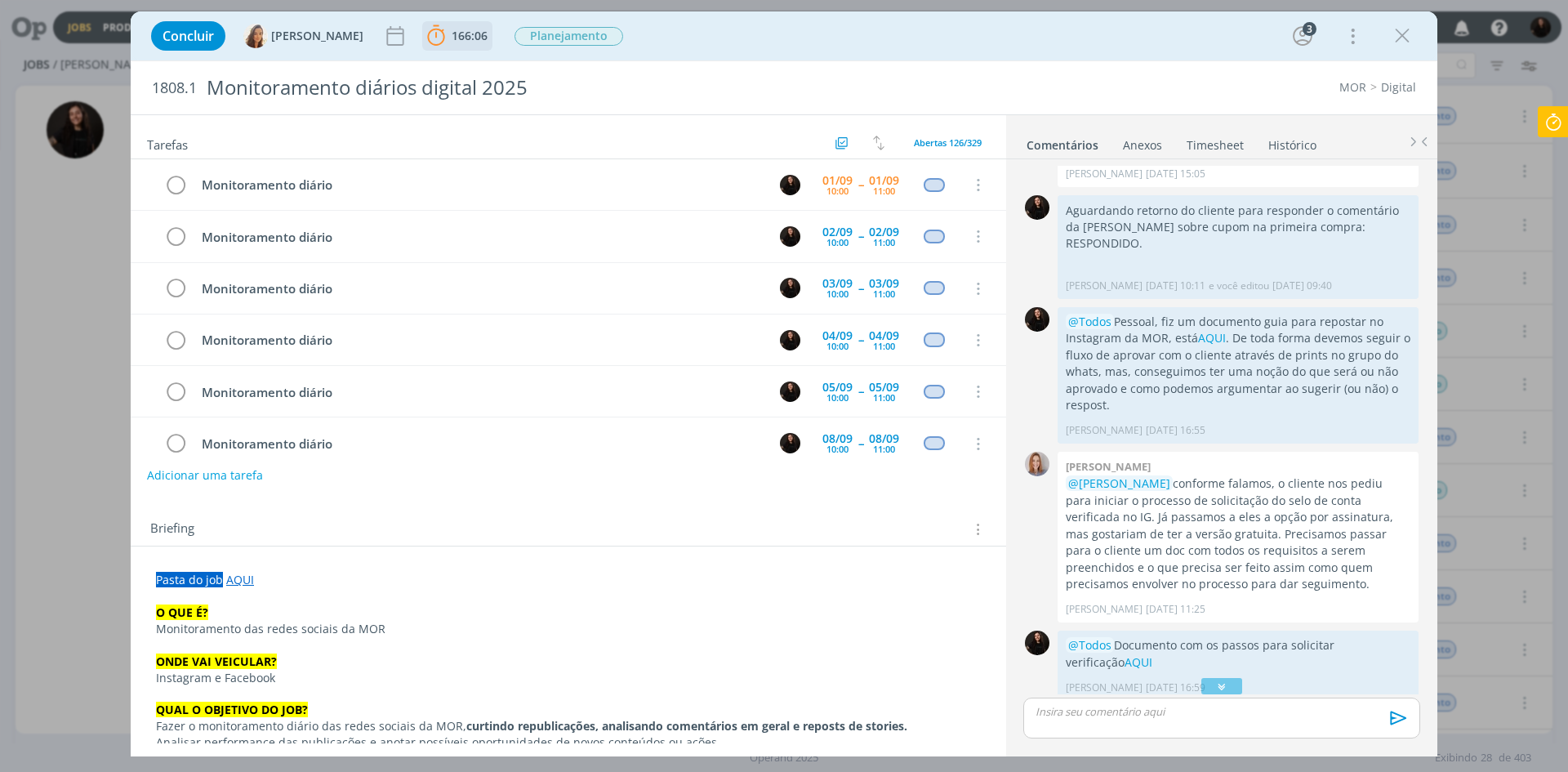
click at [432, 33] on icon "dialog" at bounding box center [436, 35] width 25 height 25
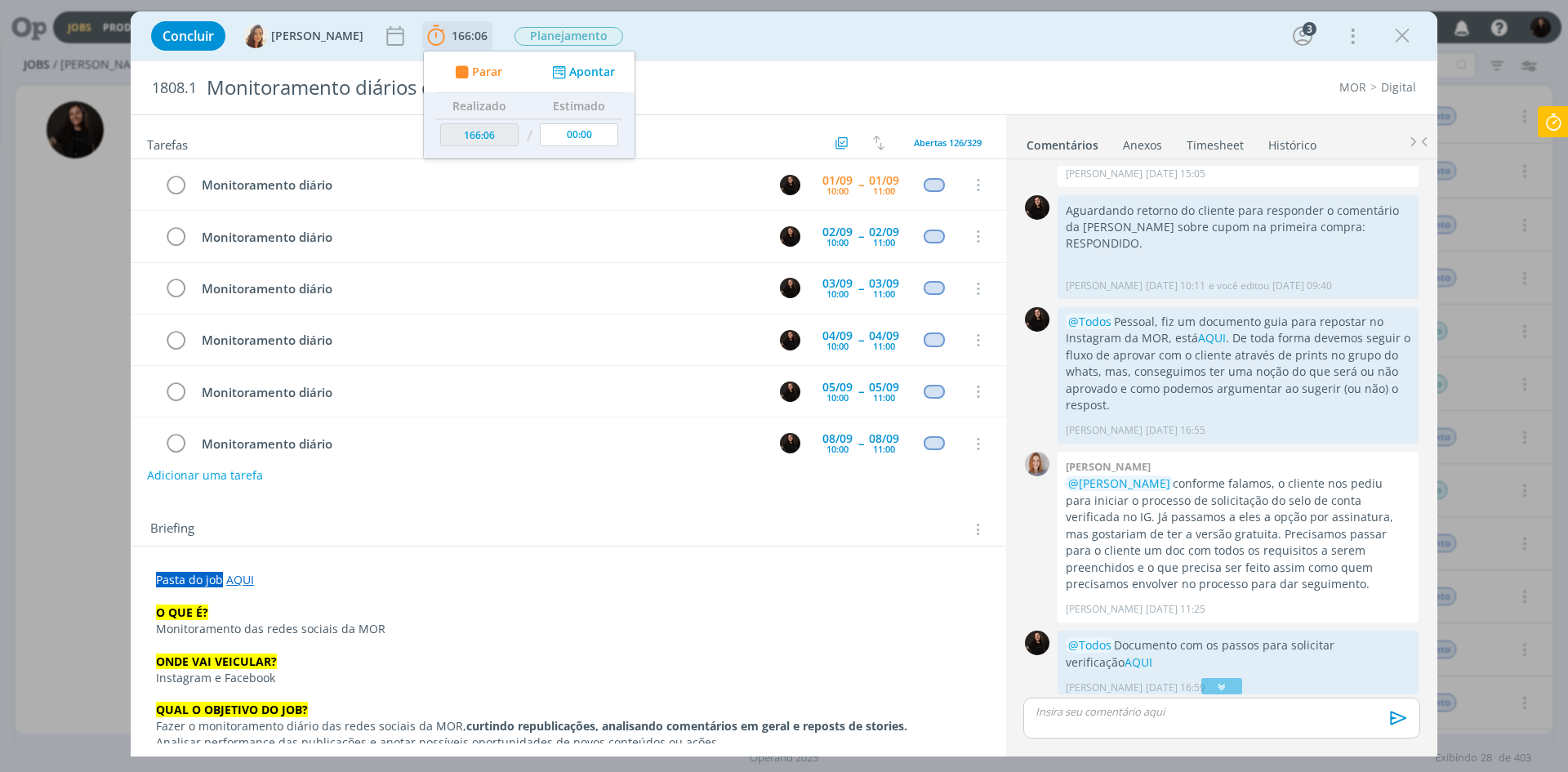
click at [585, 70] on button "Apontar" at bounding box center [581, 72] width 68 height 17
click at [470, 132] on input "[DATE]" at bounding box center [489, 127] width 102 height 23
click at [465, 174] on button "Mês anterior" at bounding box center [465, 172] width 20 height 12
click at [660, 334] on span "30" at bounding box center [660, 336] width 20 height 20
type input "[DATE]"
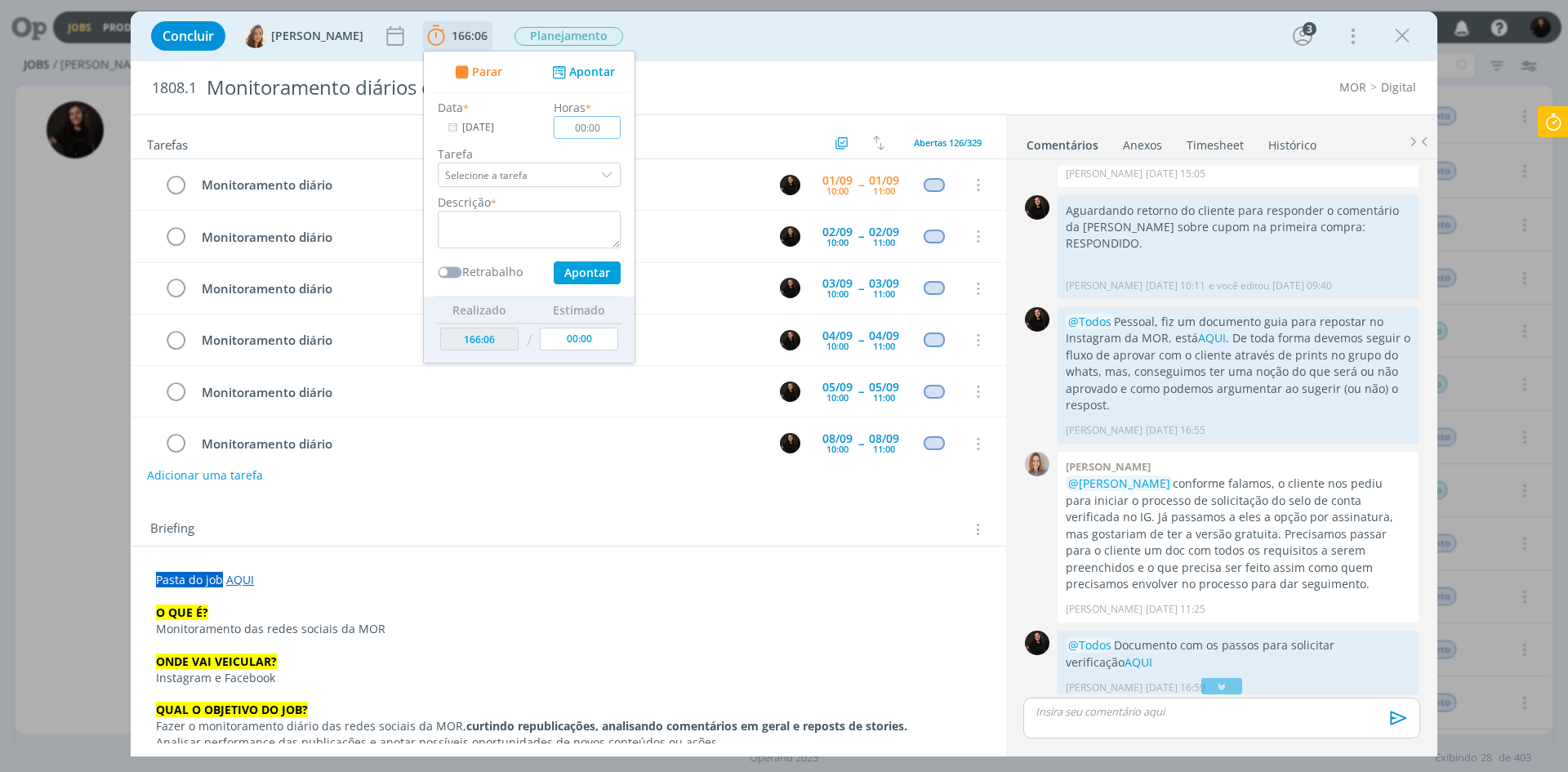
click at [596, 118] on input "00:00" at bounding box center [587, 127] width 67 height 23
type input "01:00"
click at [445, 229] on textarea "dialog" at bounding box center [529, 229] width 183 height 37
type textarea "monitoramento diário"
click at [556, 273] on button "Apontar" at bounding box center [587, 272] width 67 height 23
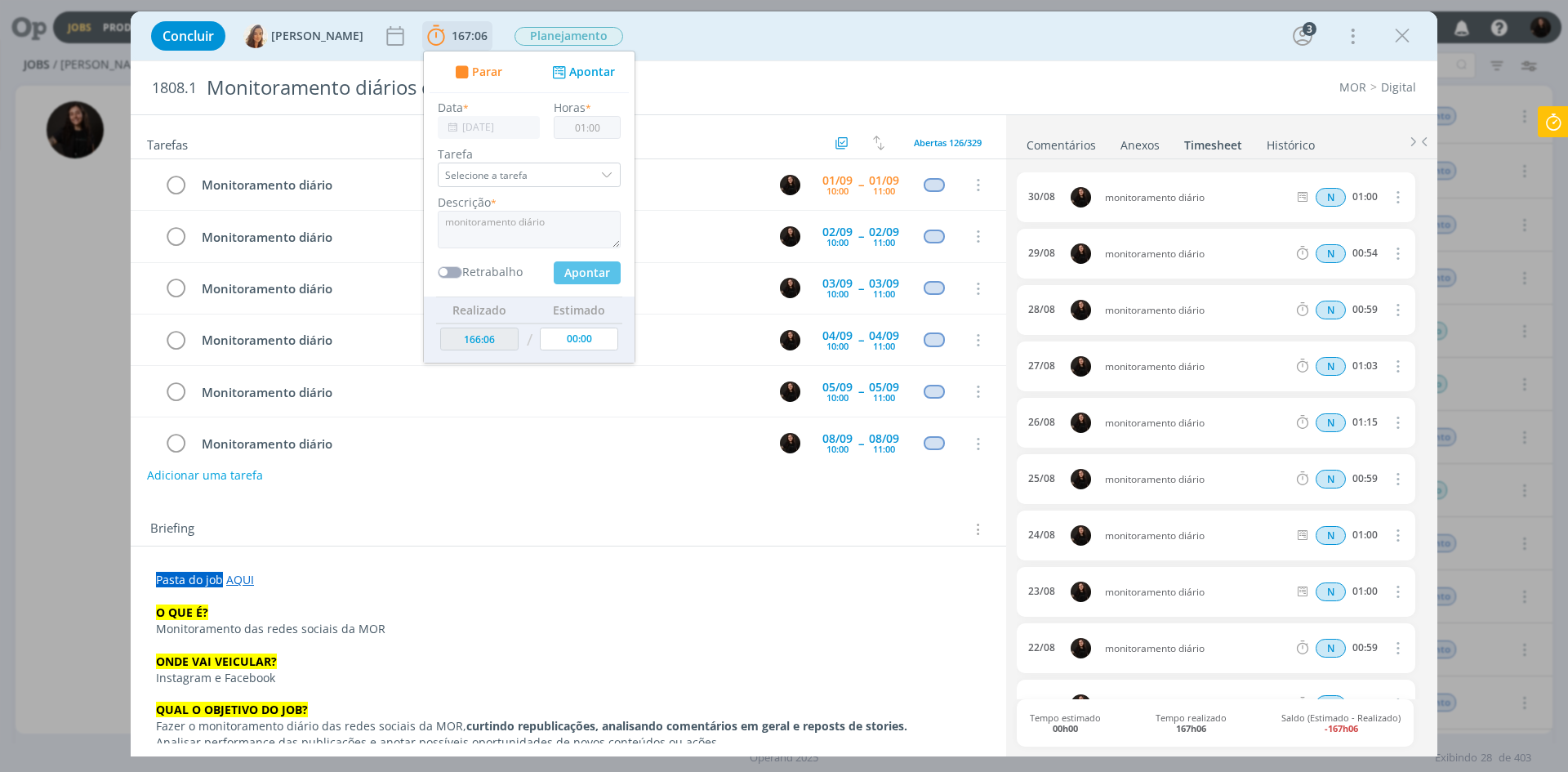
type input "[DATE]"
type input "00:00"
type input "167:06"
click at [461, 122] on input "[DATE]" at bounding box center [489, 127] width 102 height 23
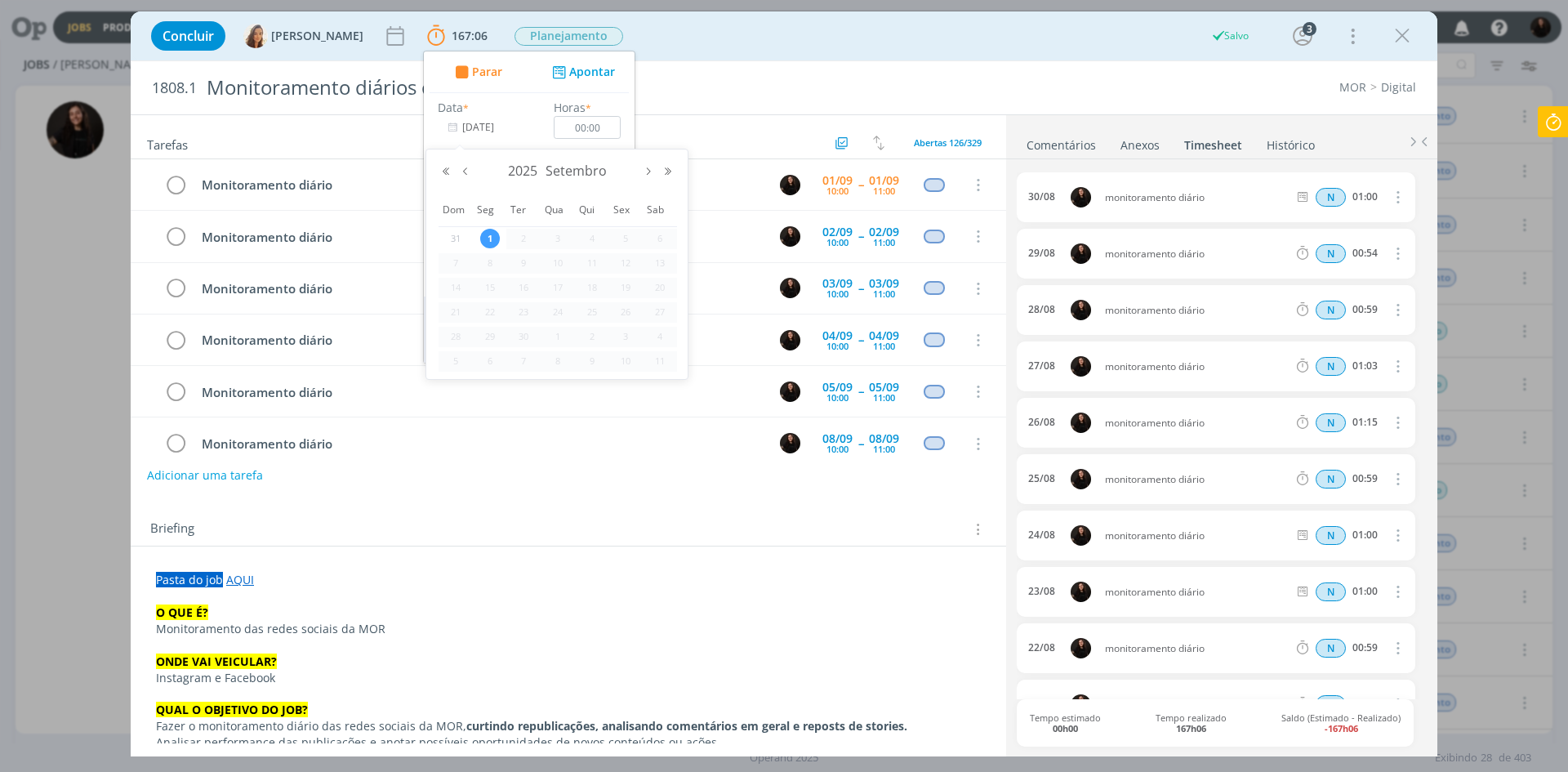
click at [455, 237] on span "31" at bounding box center [455, 239] width 20 height 20
type input "[DATE]"
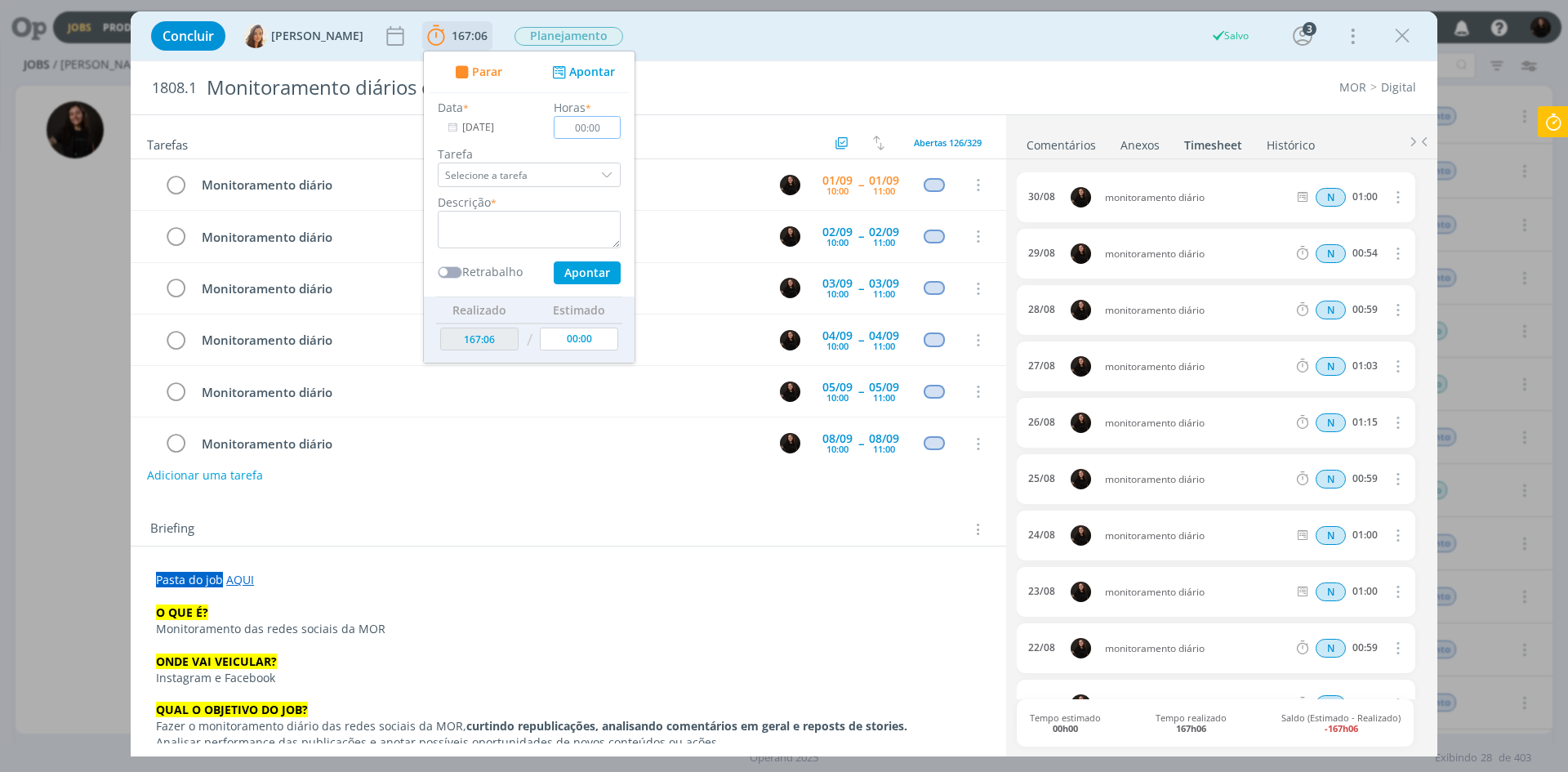
click at [599, 127] on input "00:00" at bounding box center [587, 127] width 67 height 23
type input "01:00"
click at [532, 243] on textarea "dialog" at bounding box center [529, 229] width 183 height 37
type textarea "monitoramento diário"
click at [596, 268] on button "Apontar" at bounding box center [587, 272] width 67 height 23
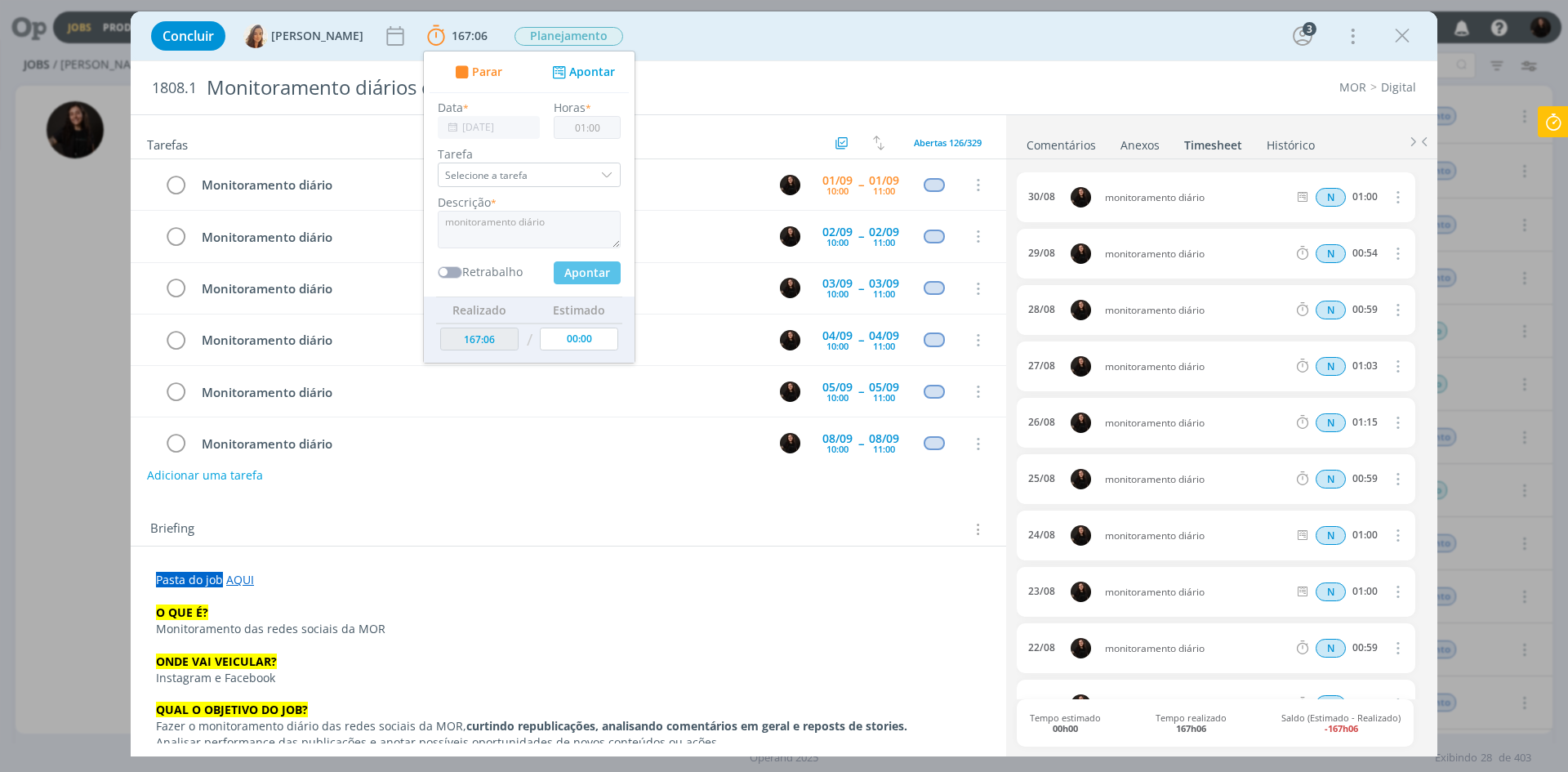
click at [789, 52] on div "Concluir [PERSON_NAME] 167:06 Parar Apontar Data * [DATE] Horas * 01:00 Tarefa …" at bounding box center [784, 36] width 1282 height 39
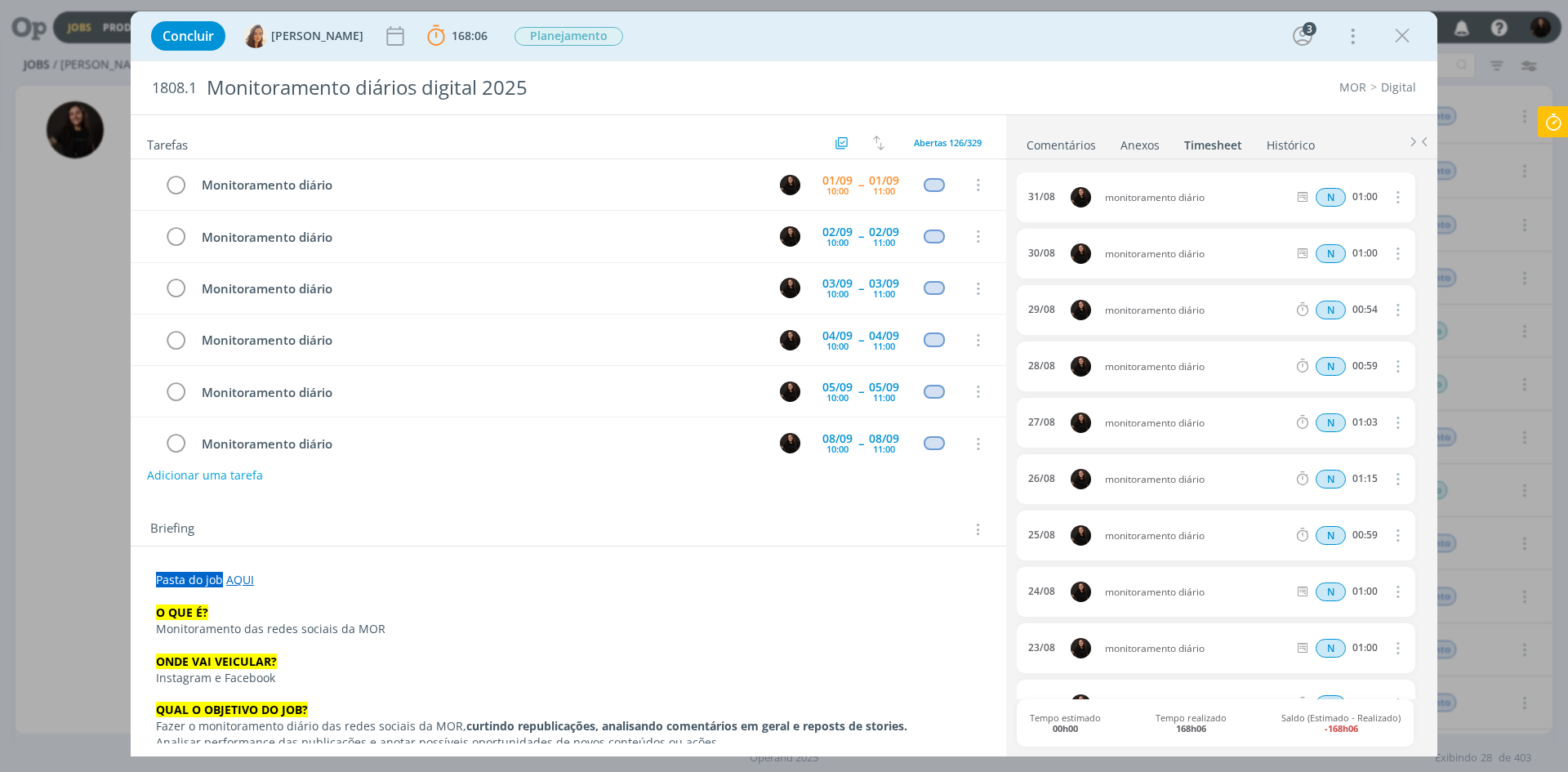
drag, startPoint x: 1403, startPoint y: 33, endPoint x: 1455, endPoint y: 31, distance: 52.0
click at [1403, 33] on icon "dialog" at bounding box center [1401, 35] width 25 height 25
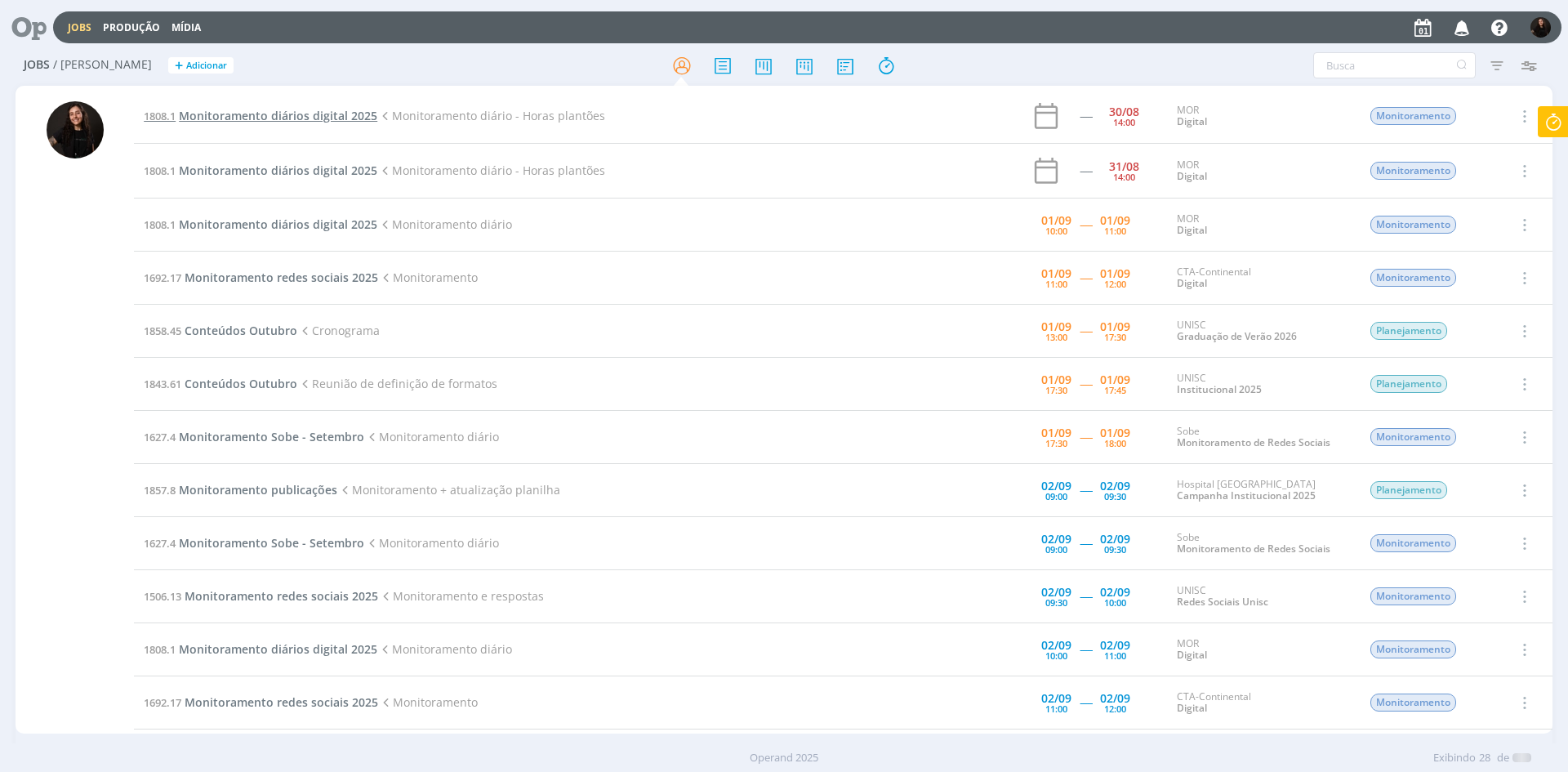
click at [307, 118] on span "Monitoramento diários digital 2025" at bounding box center [278, 116] width 199 height 16
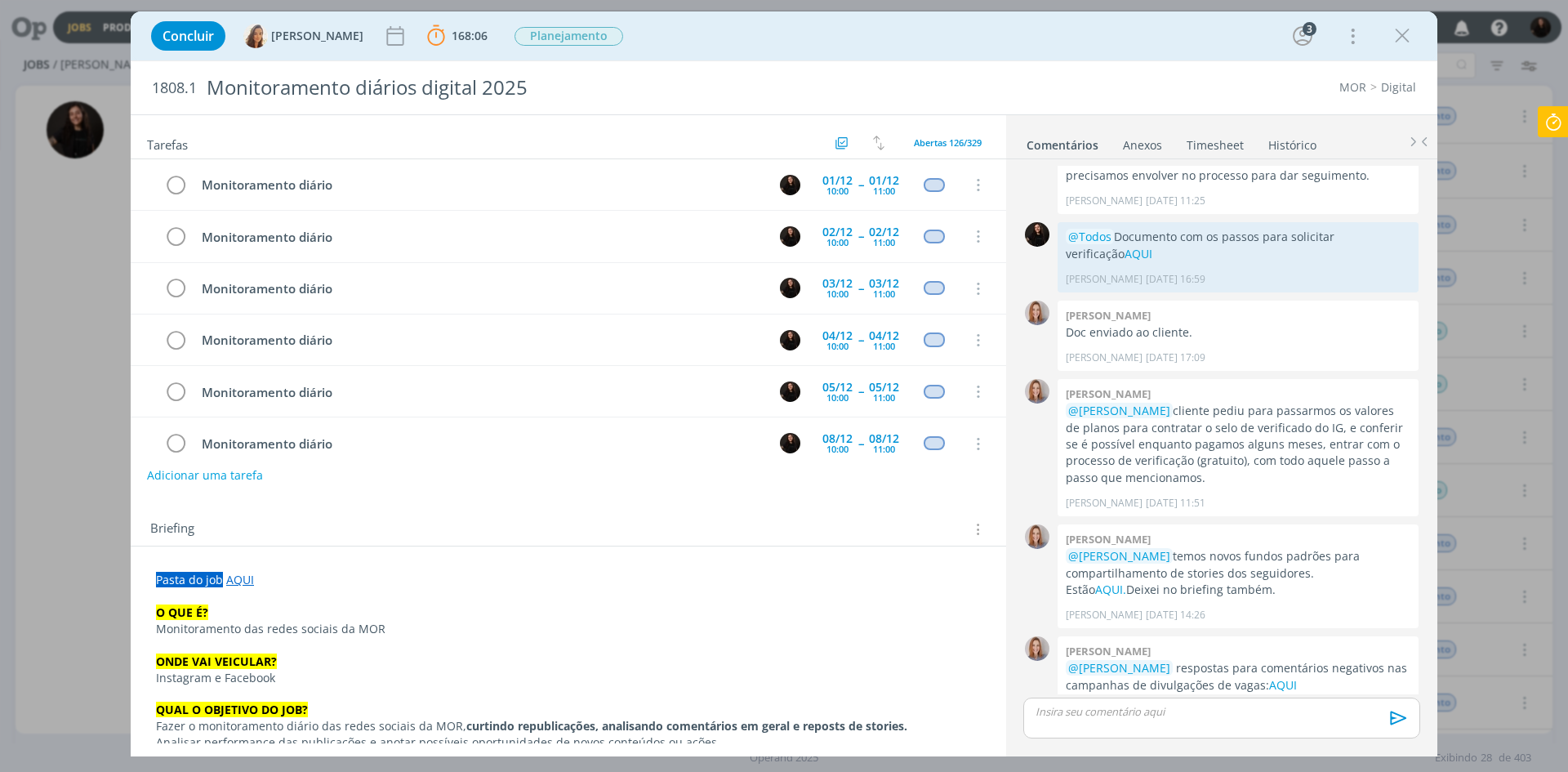
scroll to position [879, 0]
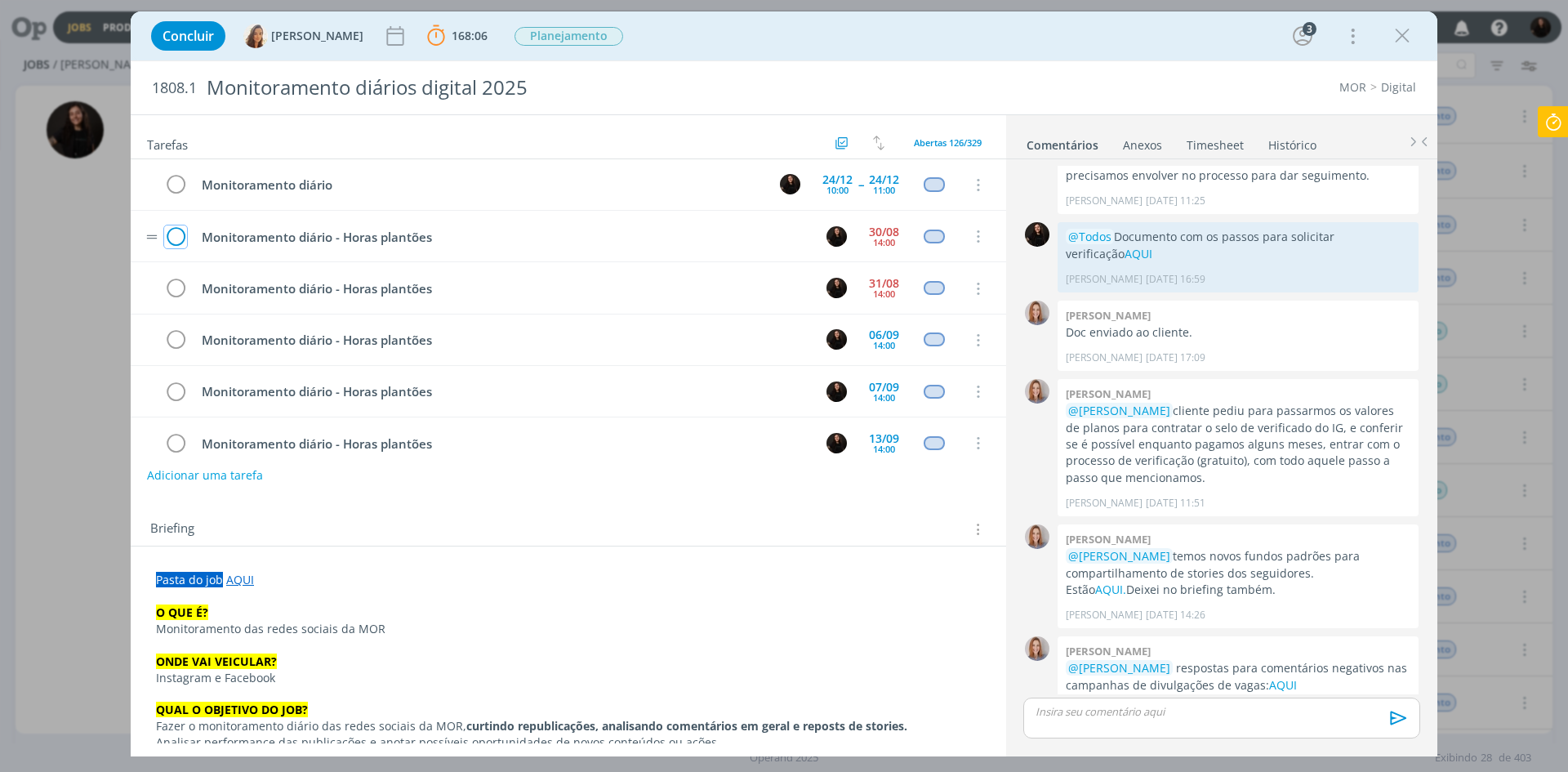
click at [166, 233] on icon "dialog" at bounding box center [175, 236] width 23 height 25
click at [171, 231] on icon "dialog" at bounding box center [175, 236] width 23 height 25
click at [1394, 35] on icon "dialog" at bounding box center [1401, 35] width 25 height 25
click at [1399, 36] on icon "dialog" at bounding box center [1401, 35] width 25 height 25
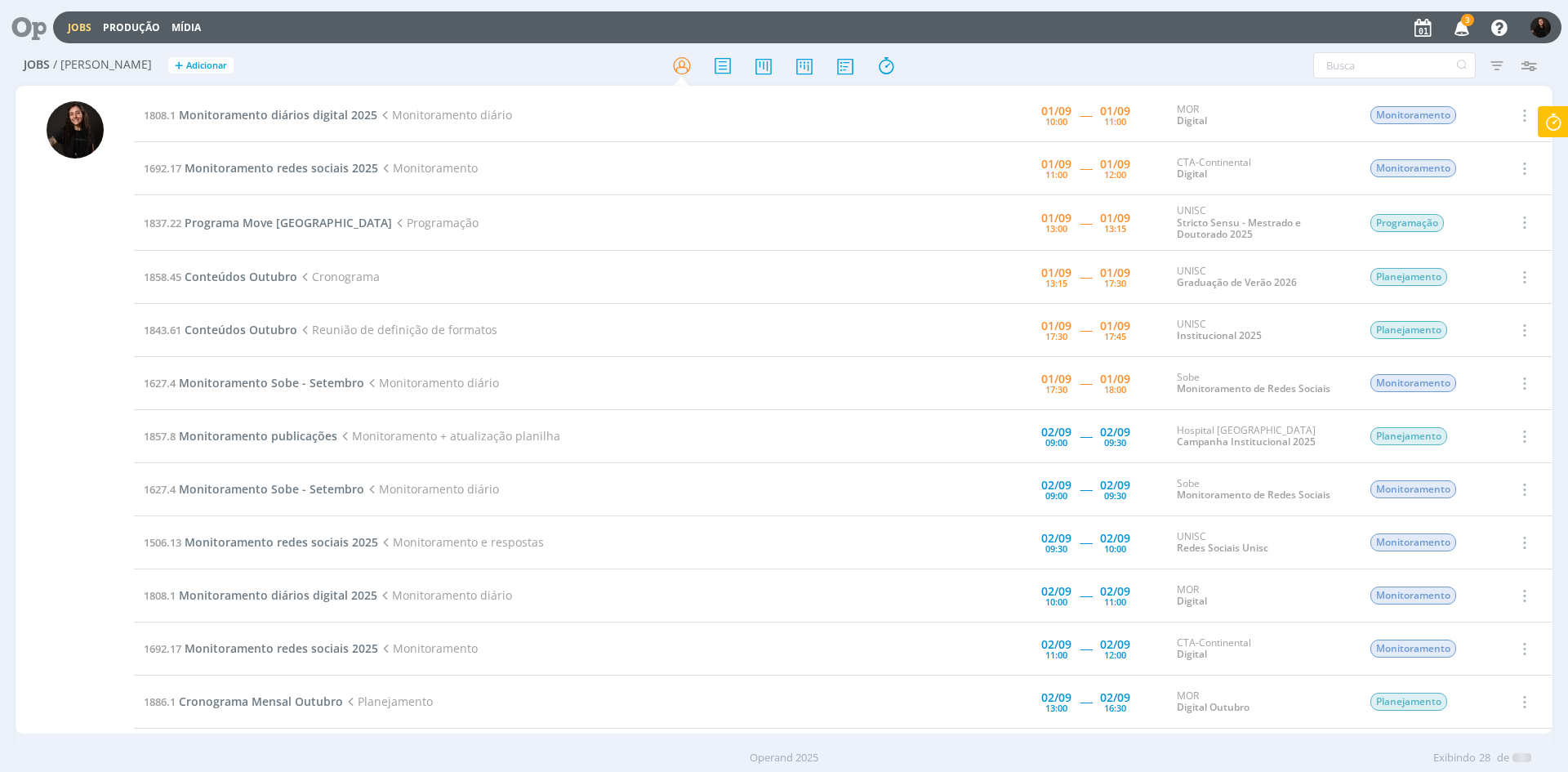
click at [1463, 17] on span "3" at bounding box center [1467, 20] width 13 height 12
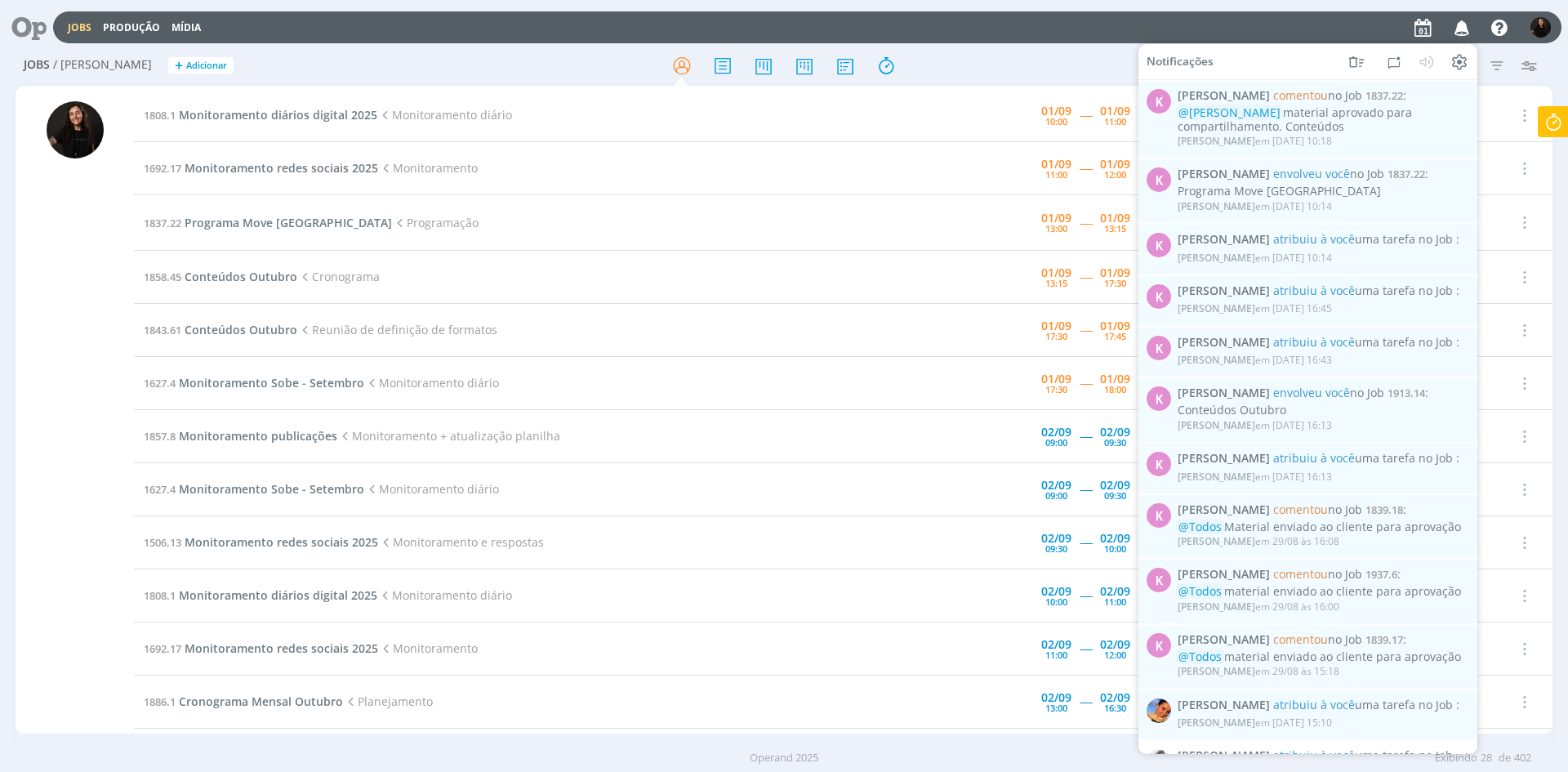
click at [1463, 17] on icon "button" at bounding box center [1461, 27] width 29 height 28
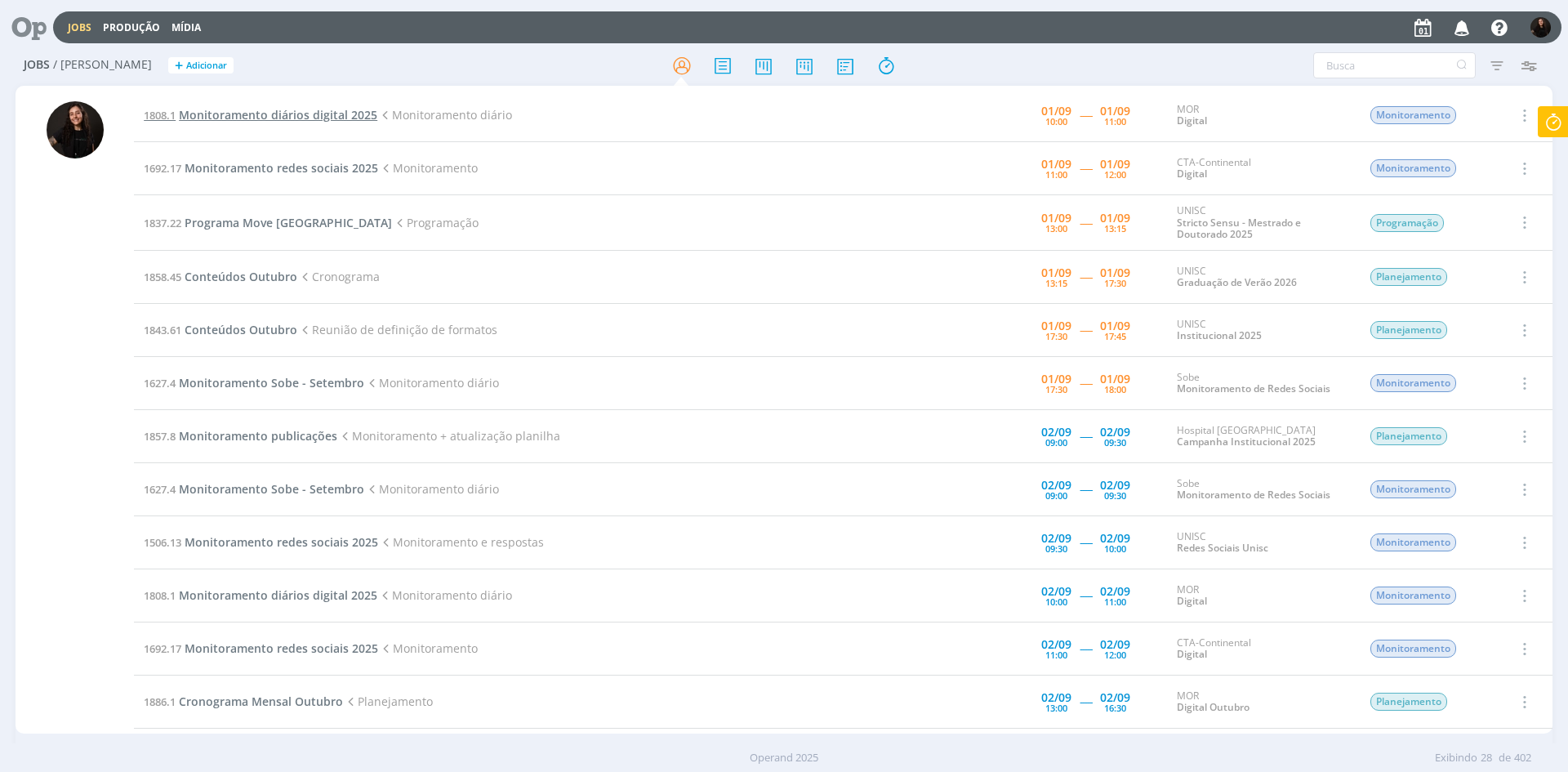
click at [301, 117] on span "Monitoramento diários digital 2025" at bounding box center [278, 115] width 199 height 16
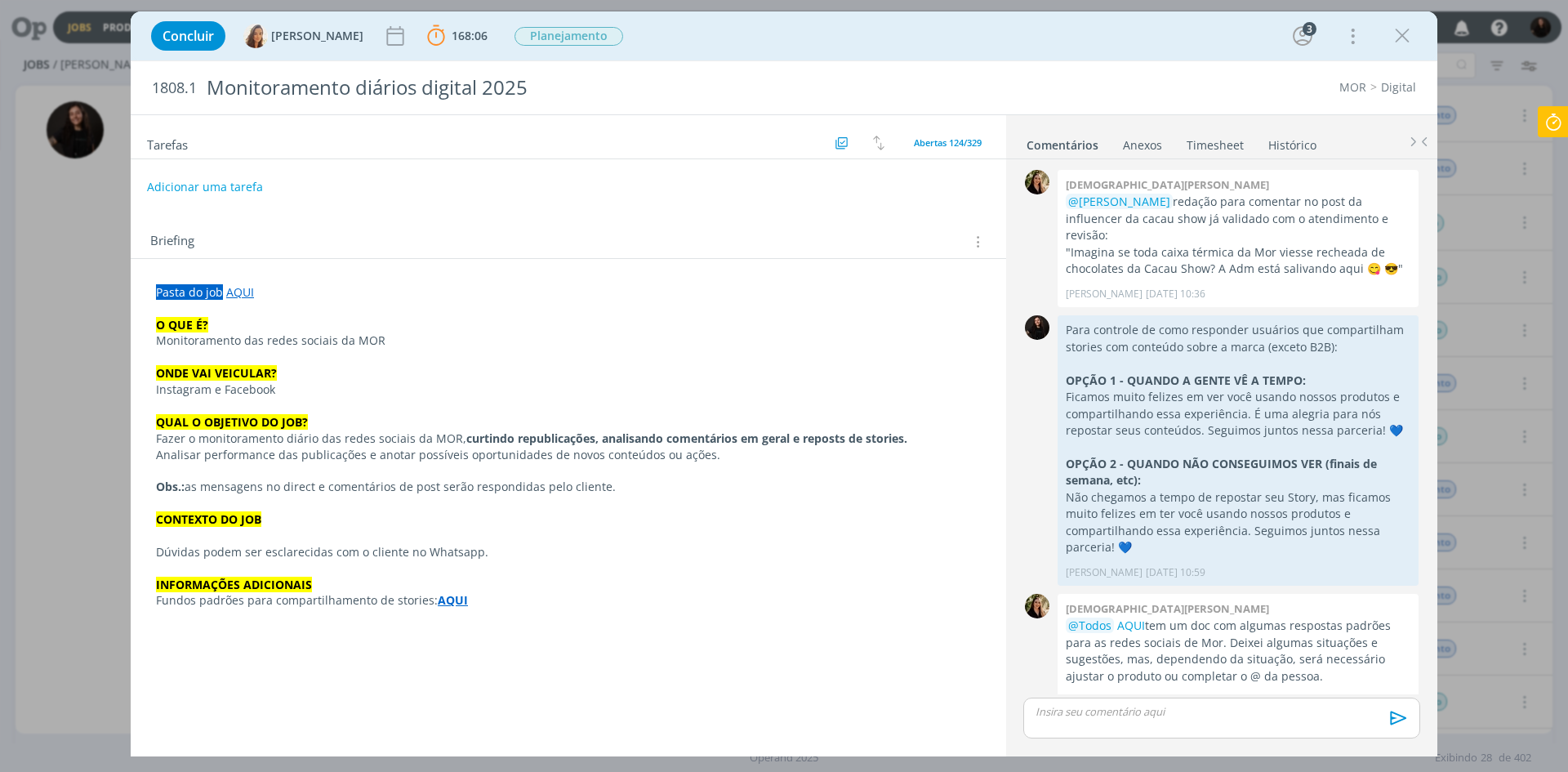
scroll to position [1583, 0]
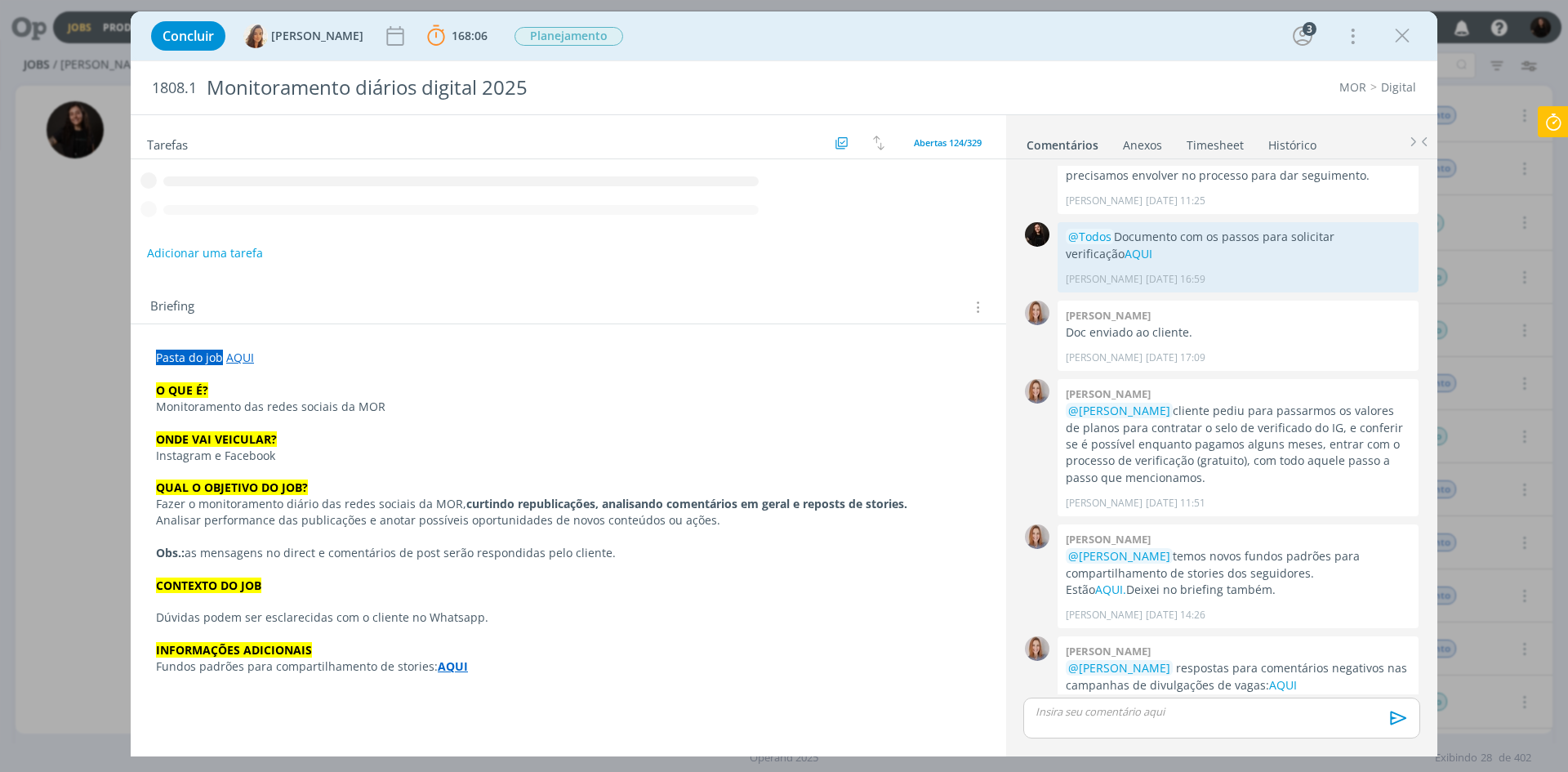
click at [1567, 121] on icon at bounding box center [1553, 122] width 29 height 31
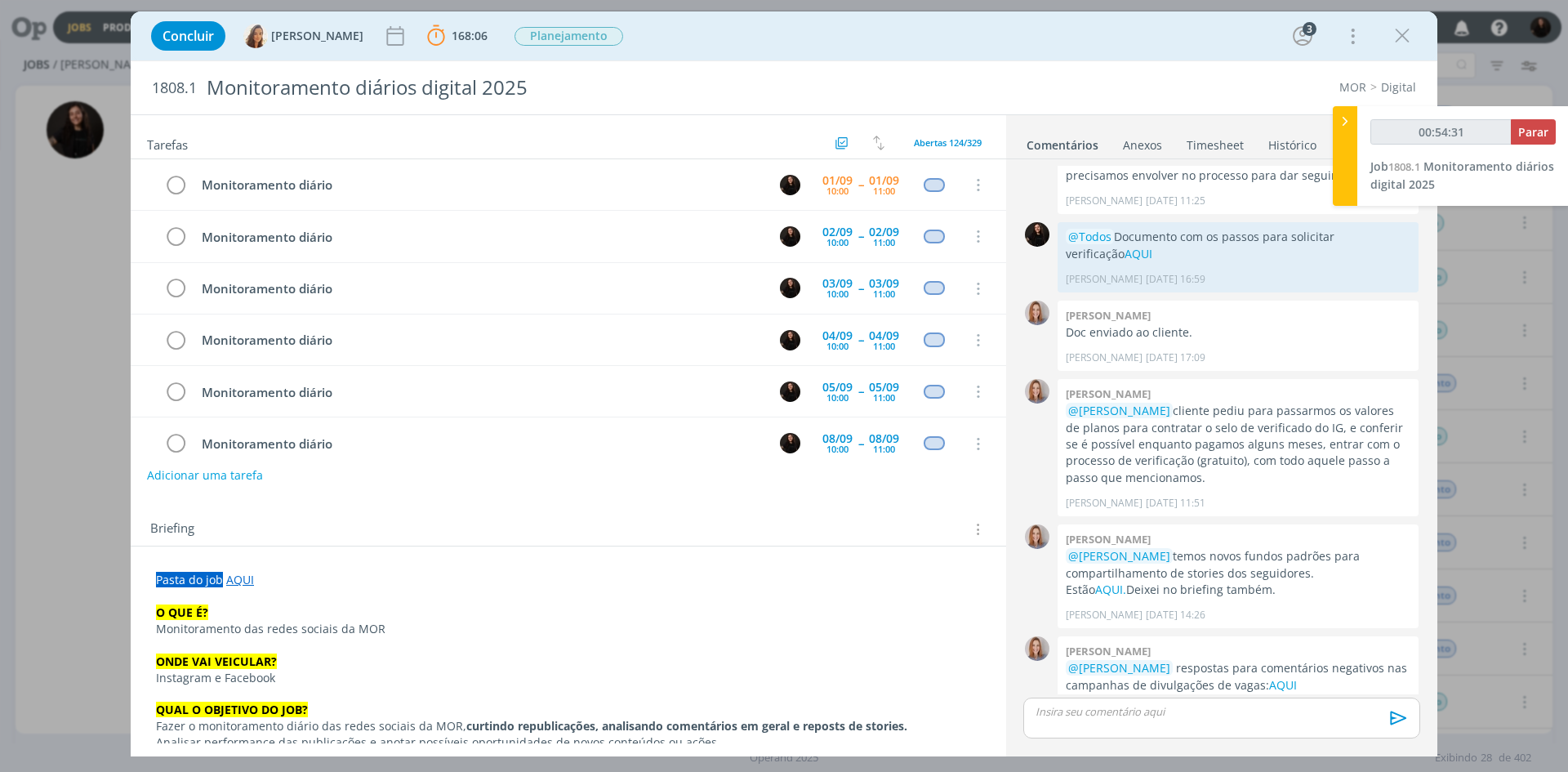
type input "00:54:32"
click at [1542, 137] on span "Parar" at bounding box center [1533, 132] width 30 height 16
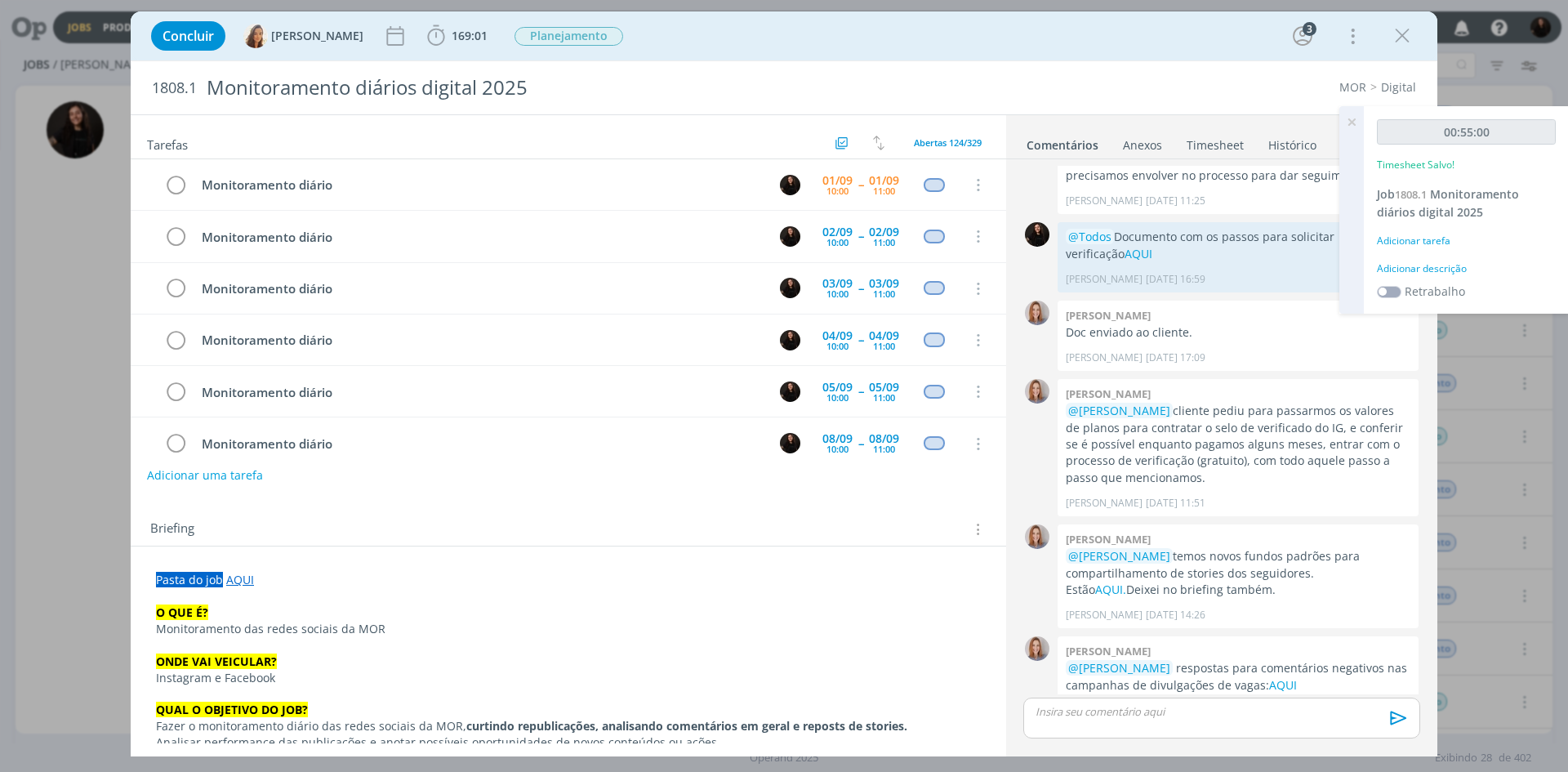
click at [1426, 272] on div "Adicionar descrição" at bounding box center [1466, 268] width 179 height 15
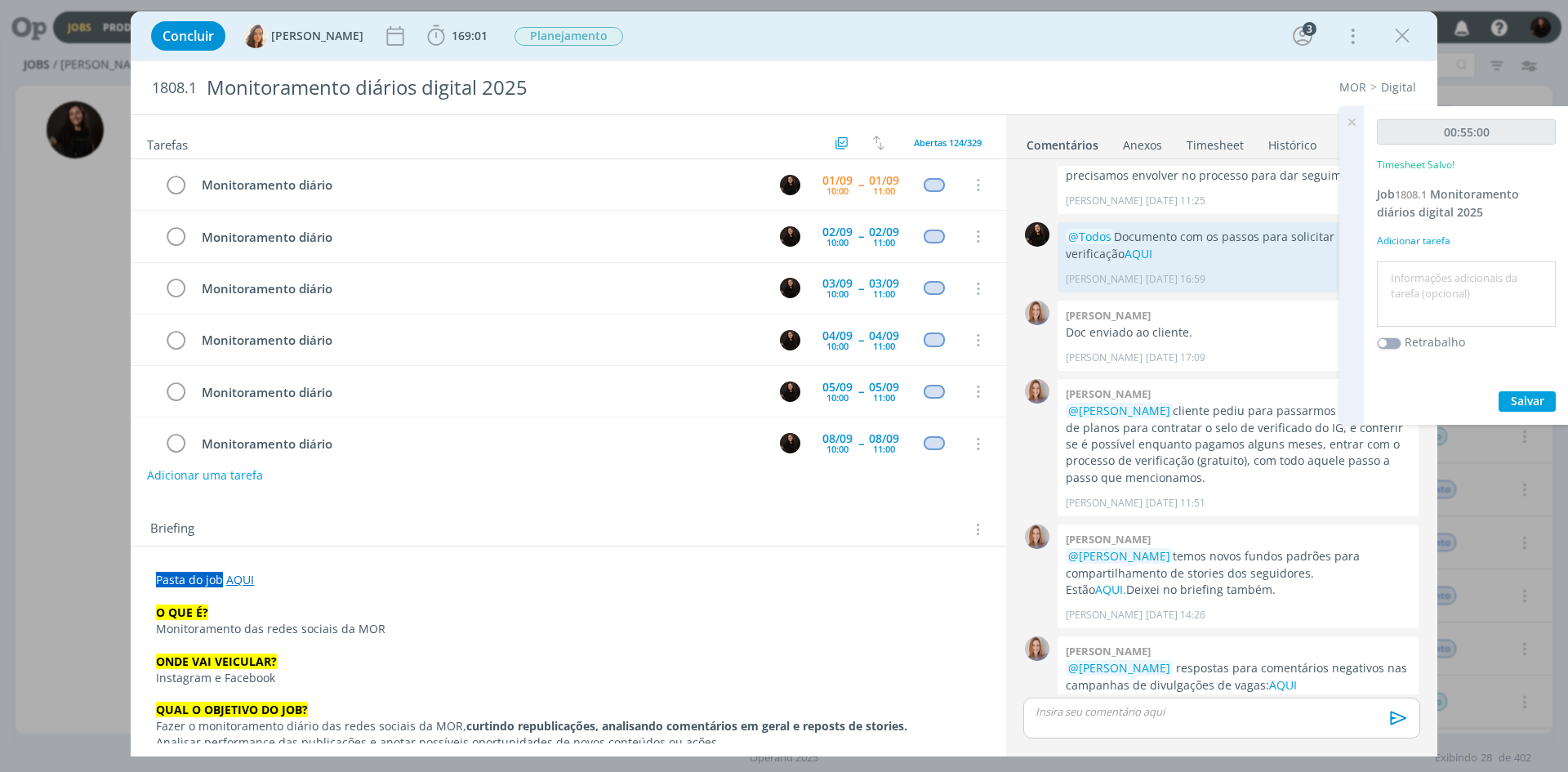
click at [1421, 285] on textarea at bounding box center [1466, 294] width 171 height 58
type textarea "monitoramento diário"
click at [1510, 397] on span "Salvar" at bounding box center [1527, 400] width 33 height 16
click at [170, 188] on icon "dialog" at bounding box center [175, 185] width 23 height 25
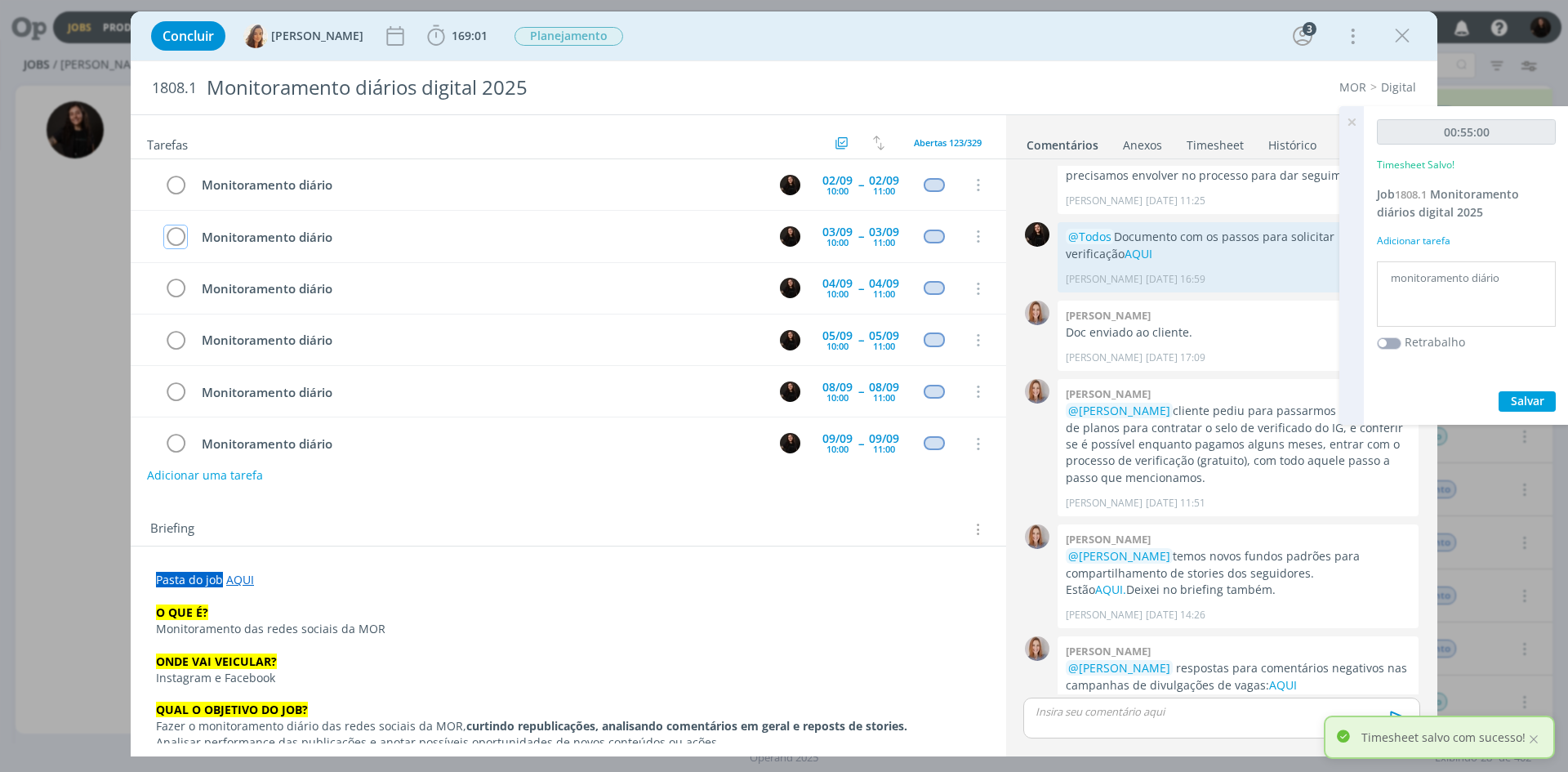
click at [1374, 31] on div "Concluir [PERSON_NAME] 169:01 Iniciar Apontar Data * [DATE] Horas * 00:00 Taref…" at bounding box center [784, 36] width 1282 height 39
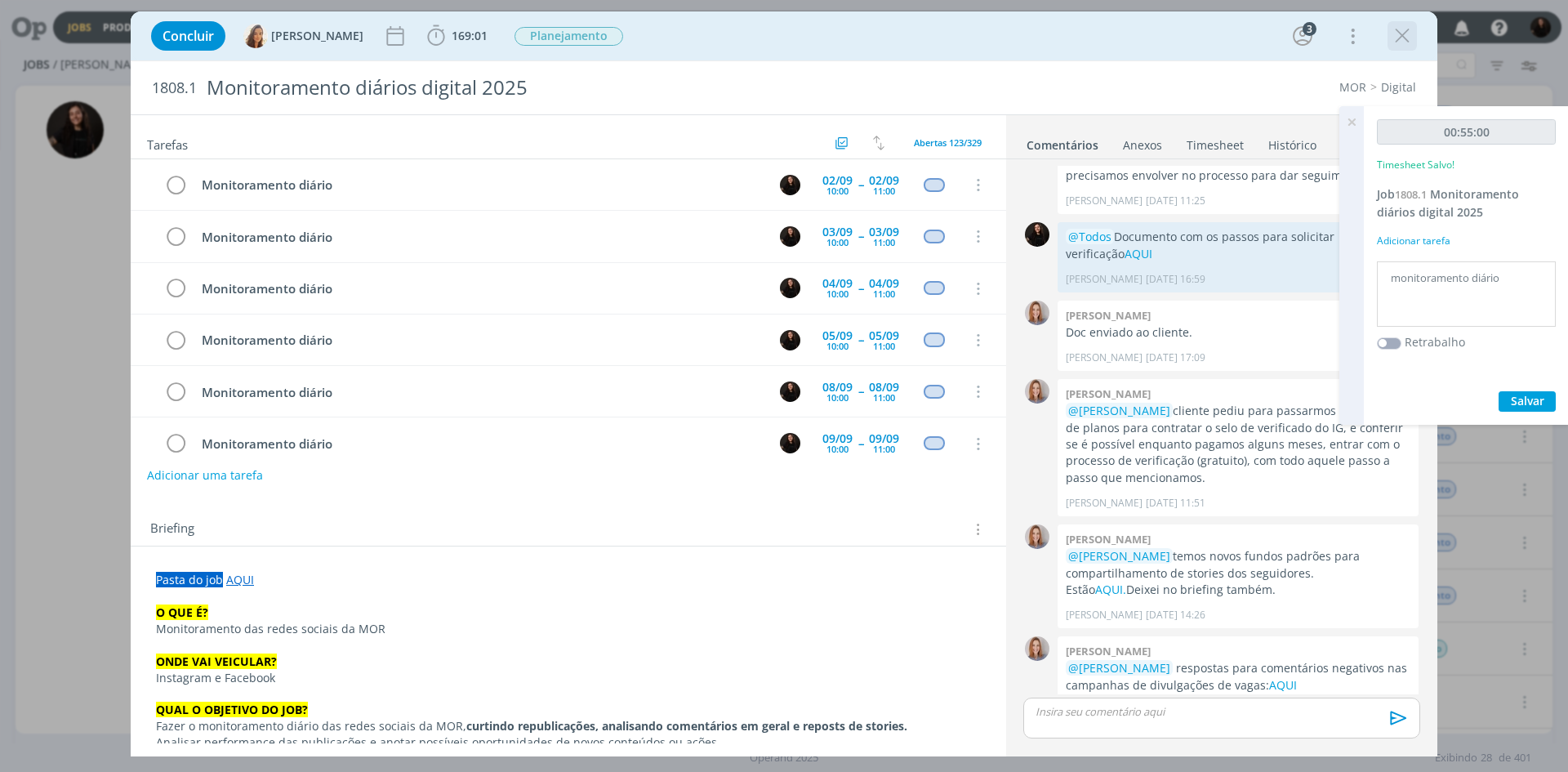
click at [1406, 41] on icon "dialog" at bounding box center [1401, 35] width 25 height 25
click at [1356, 118] on div at bounding box center [784, 386] width 1568 height 772
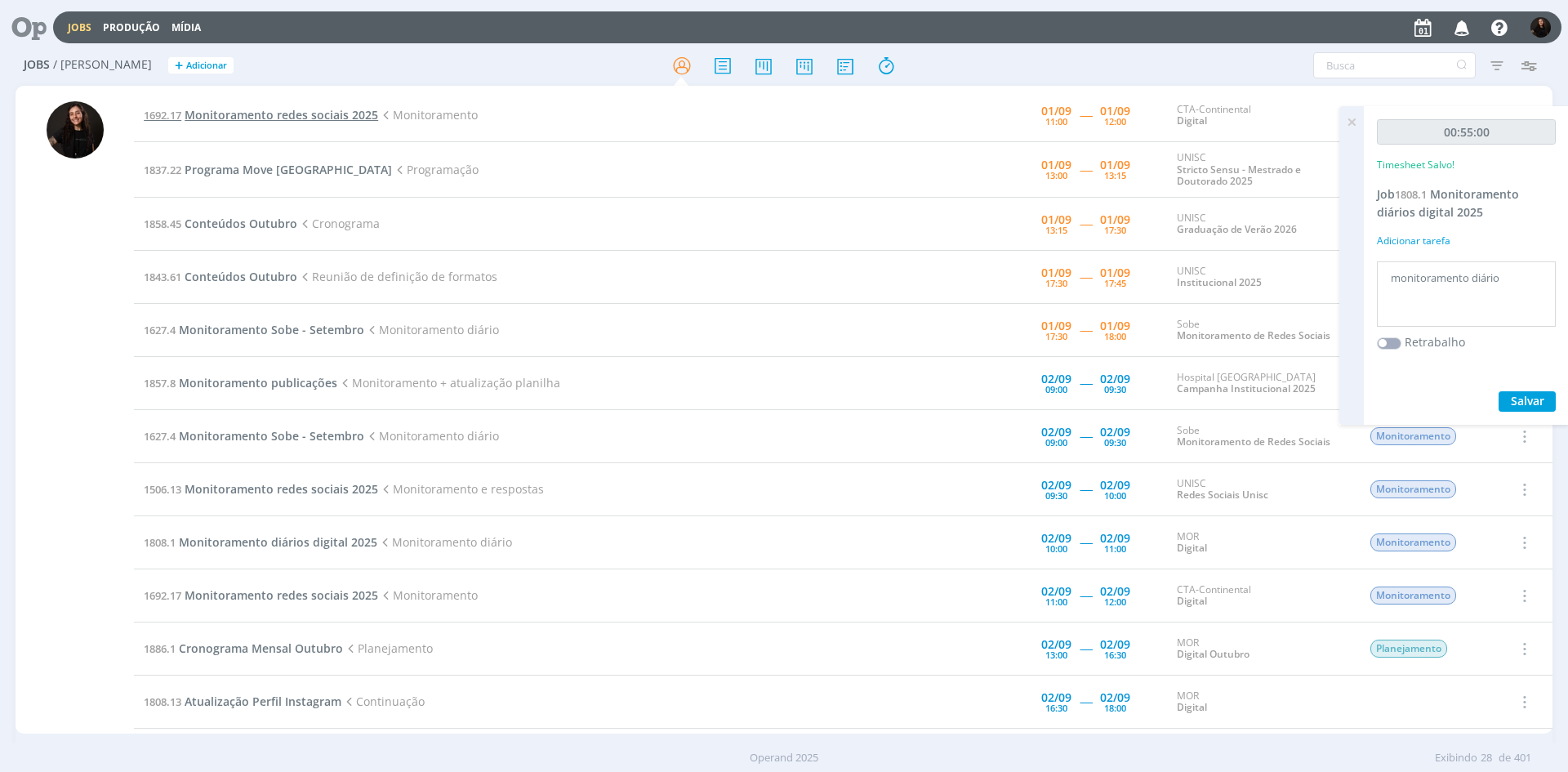
click at [364, 109] on span "Monitoramento redes sociais 2025" at bounding box center [281, 115] width 194 height 16
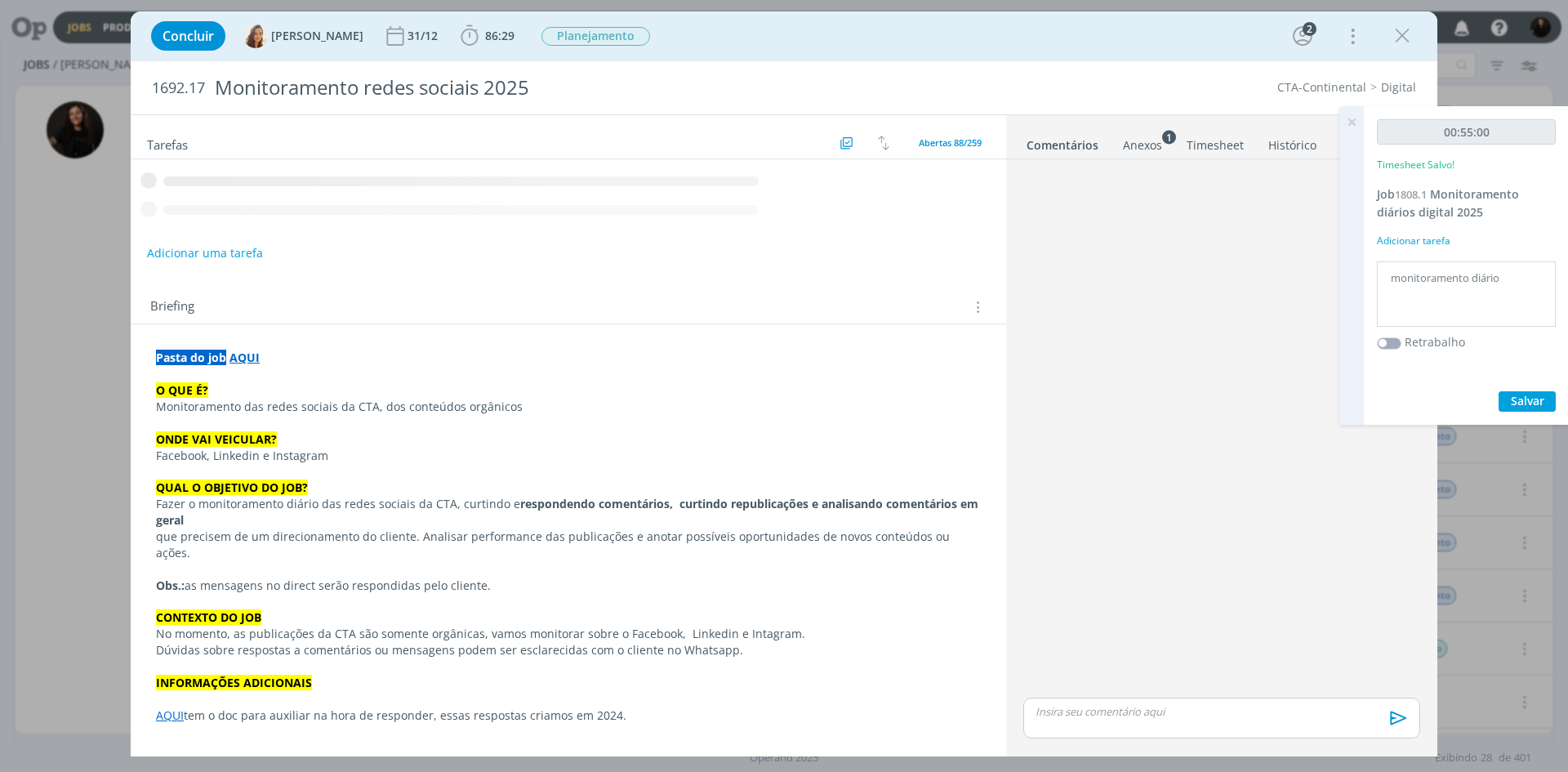
click at [1344, 128] on icon at bounding box center [1351, 122] width 29 height 31
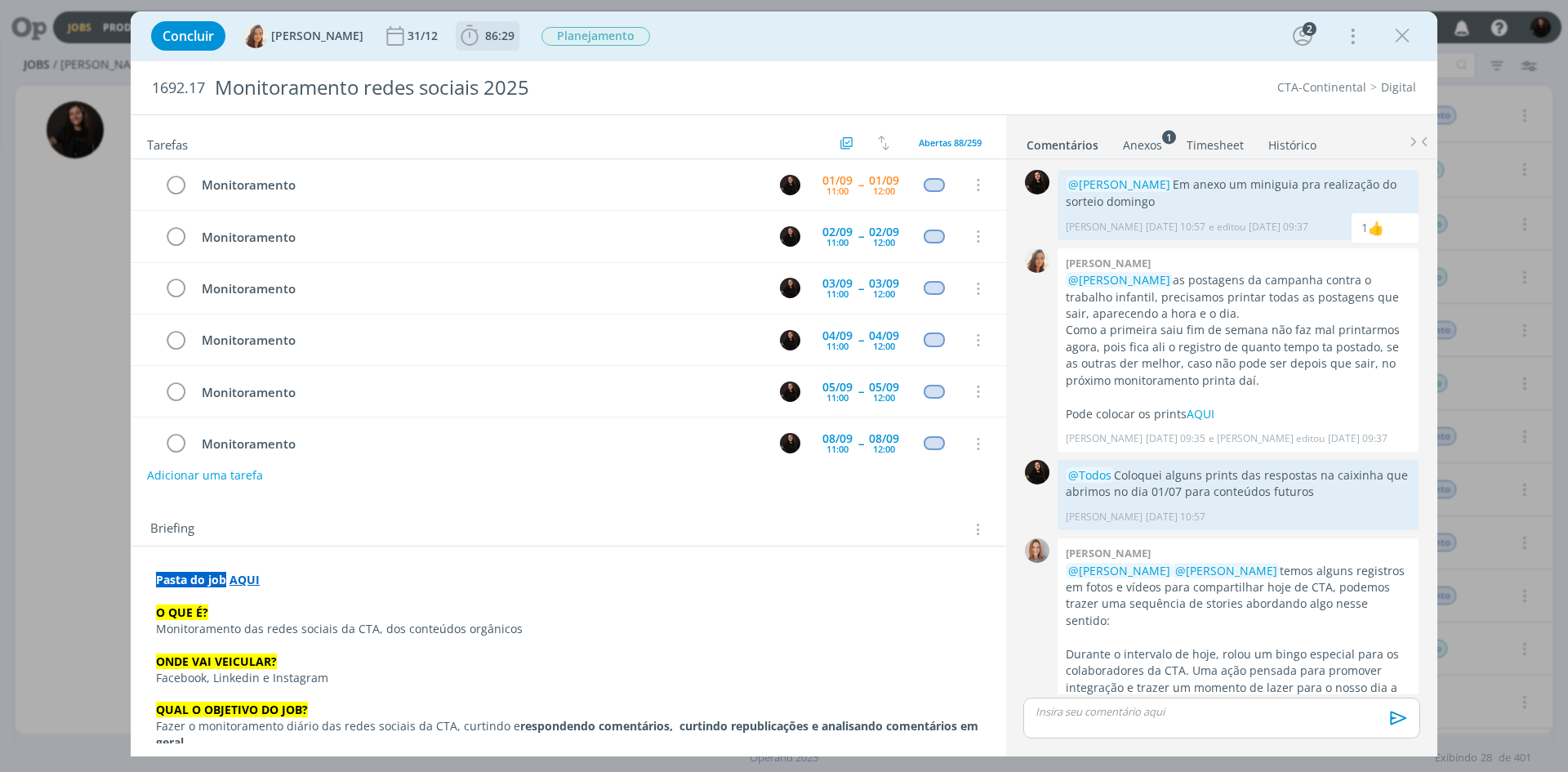
scroll to position [471, 0]
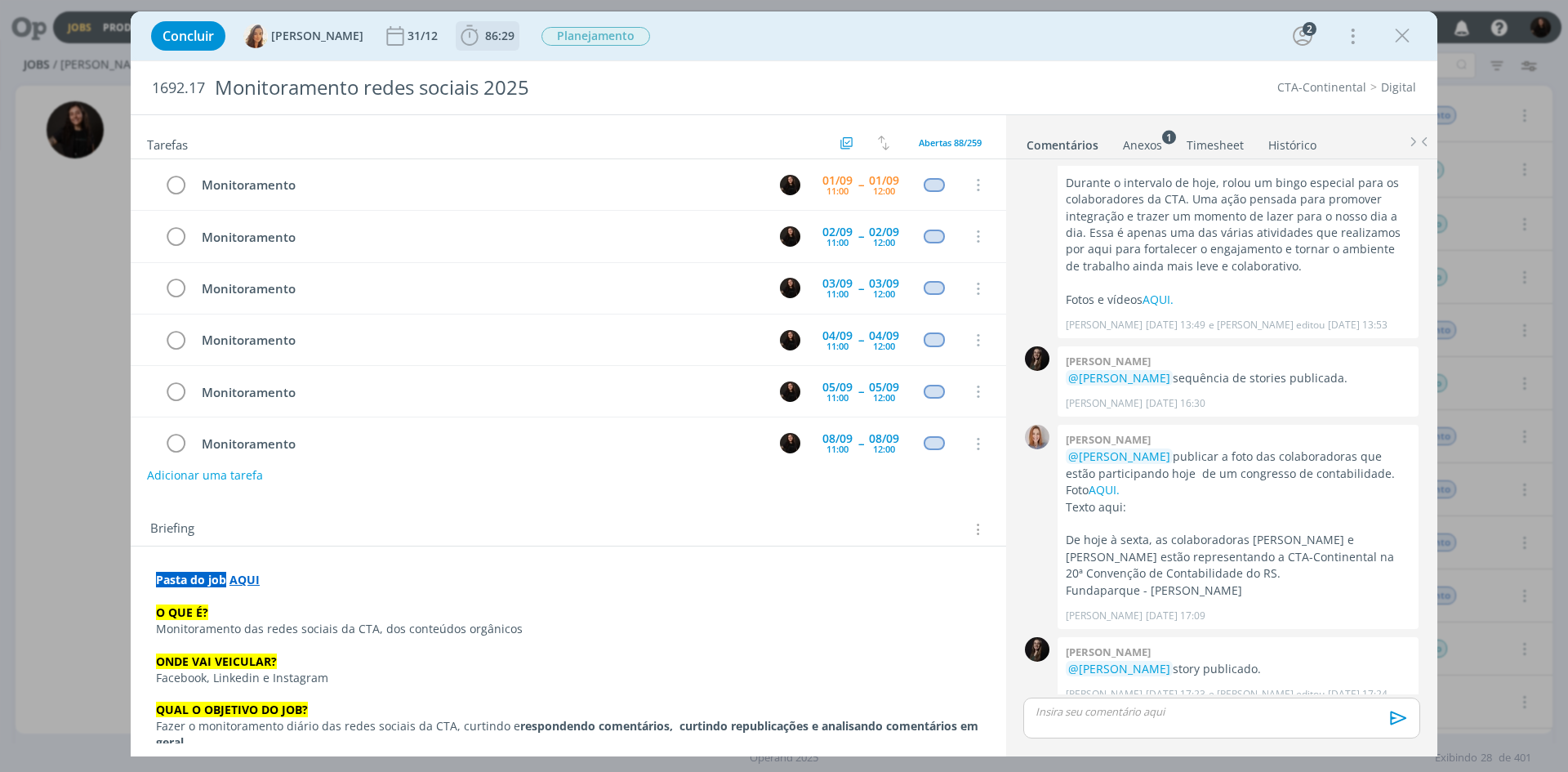
click at [460, 36] on icon "dialog" at bounding box center [468, 35] width 17 height 21
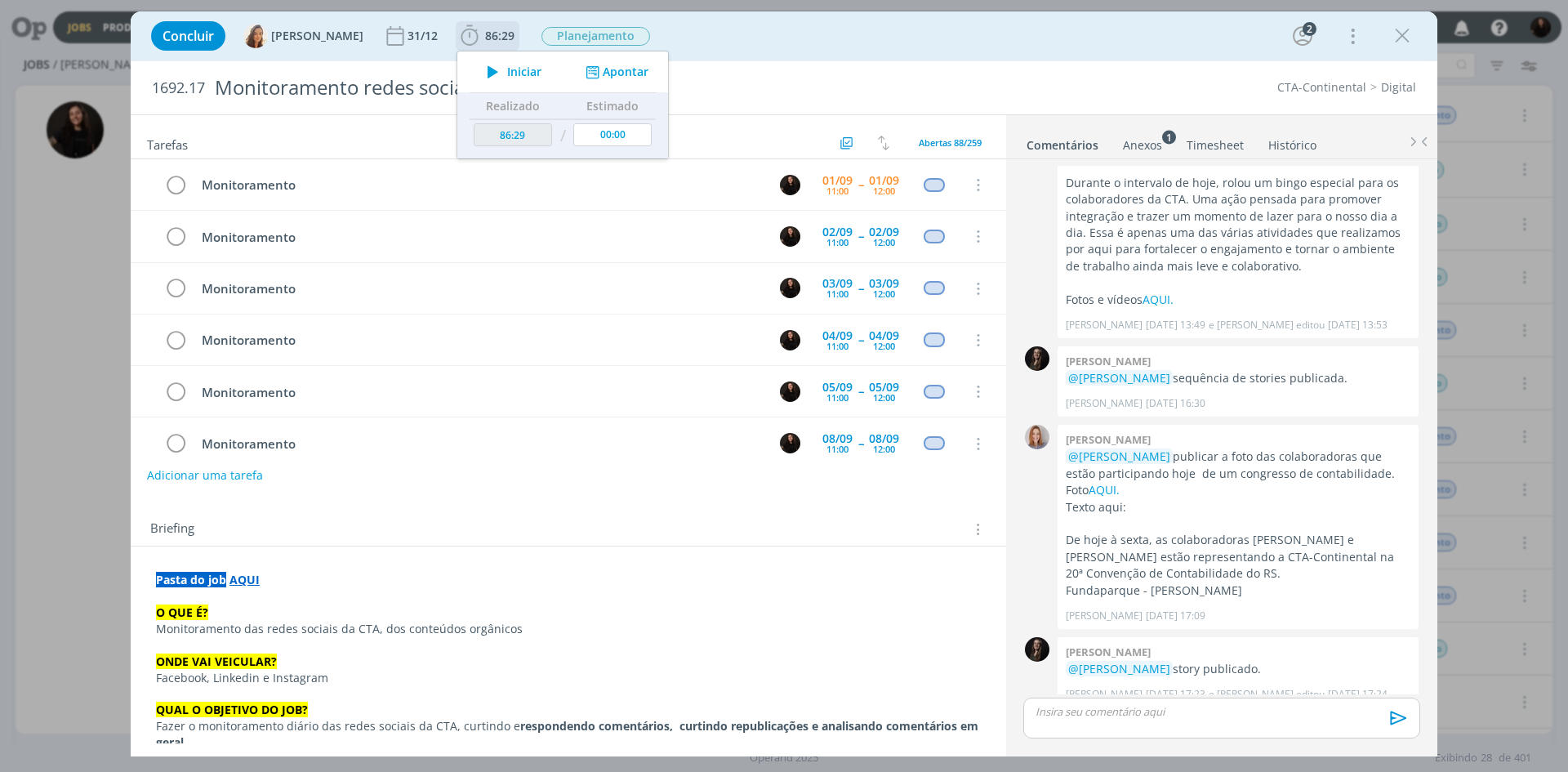
click at [483, 70] on icon "dialog" at bounding box center [493, 72] width 29 height 22
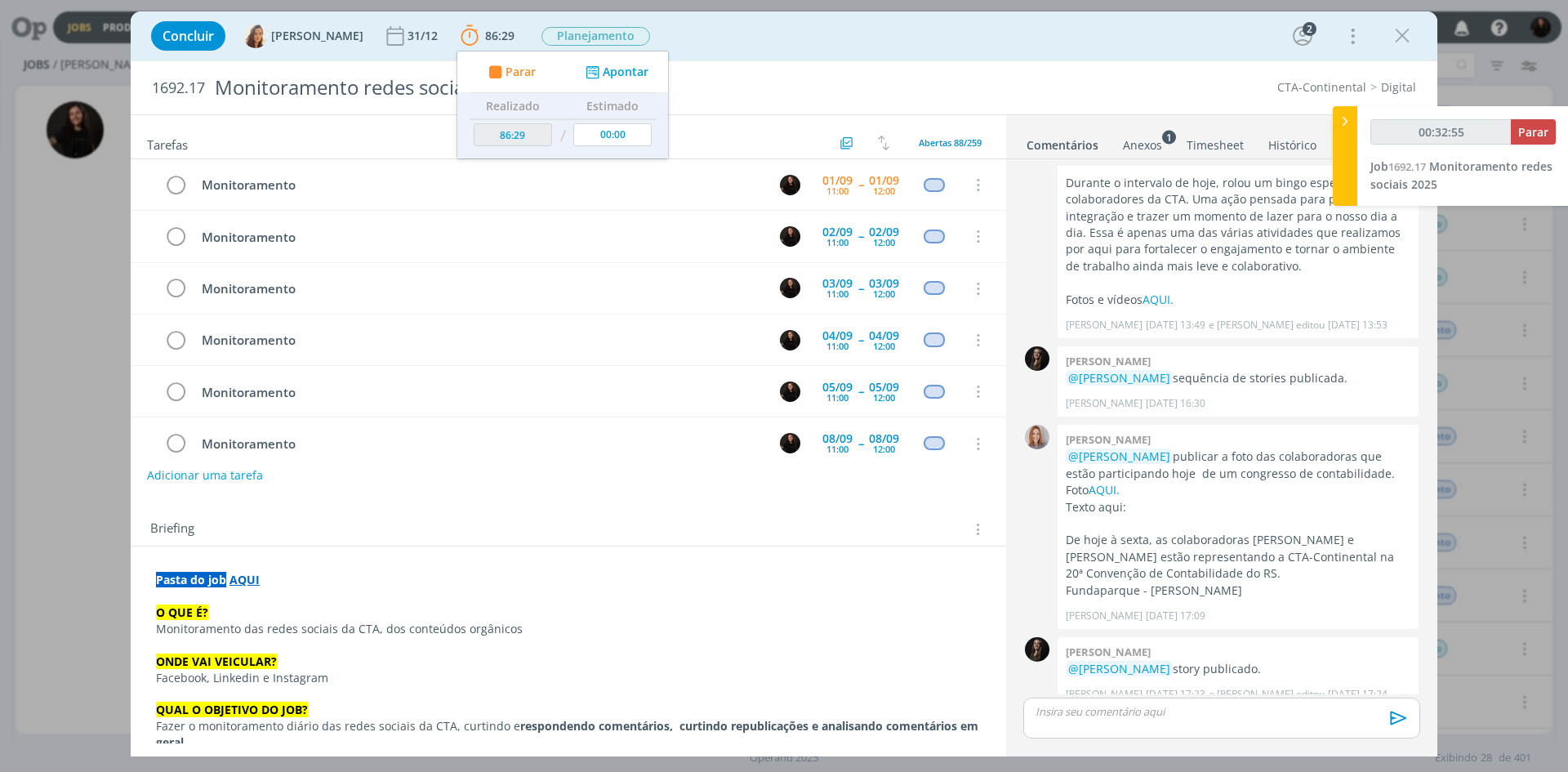
type input "00:33:55"
